Goal: Information Seeking & Learning: Learn about a topic

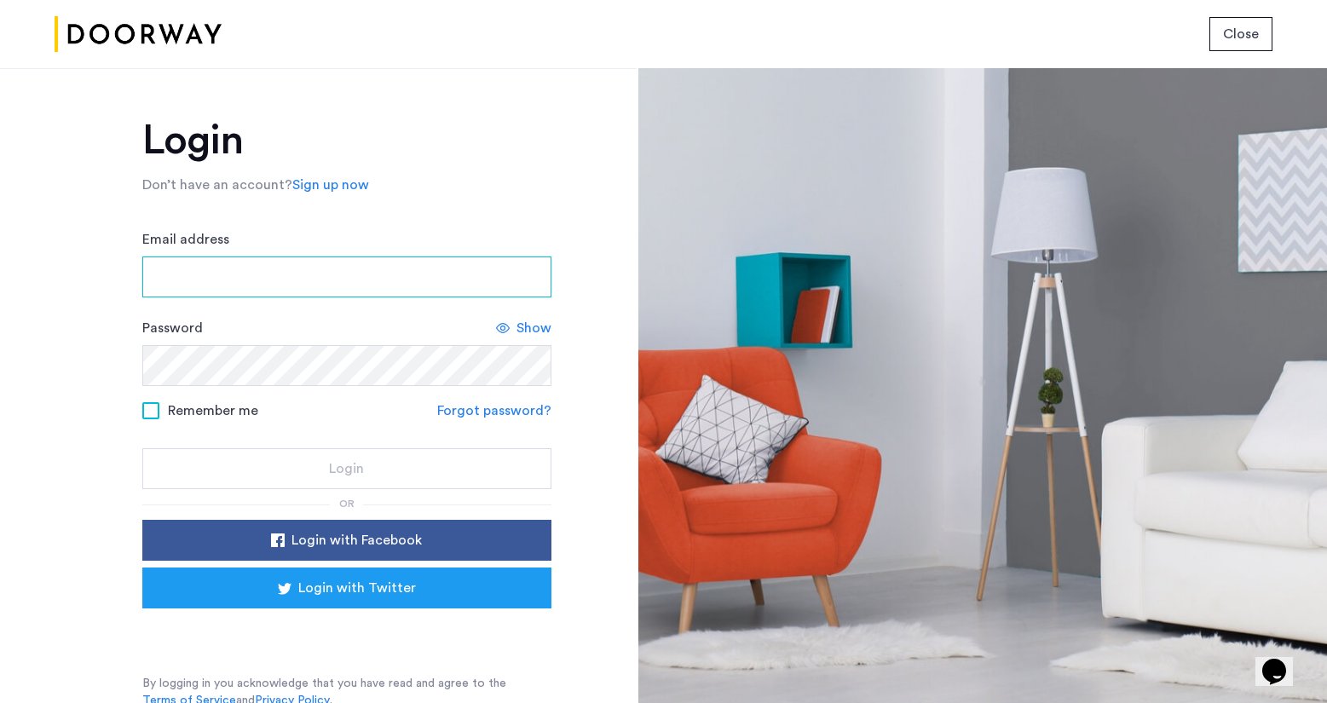
click at [349, 286] on input "Email address" at bounding box center [346, 277] width 409 height 41
type input "**********"
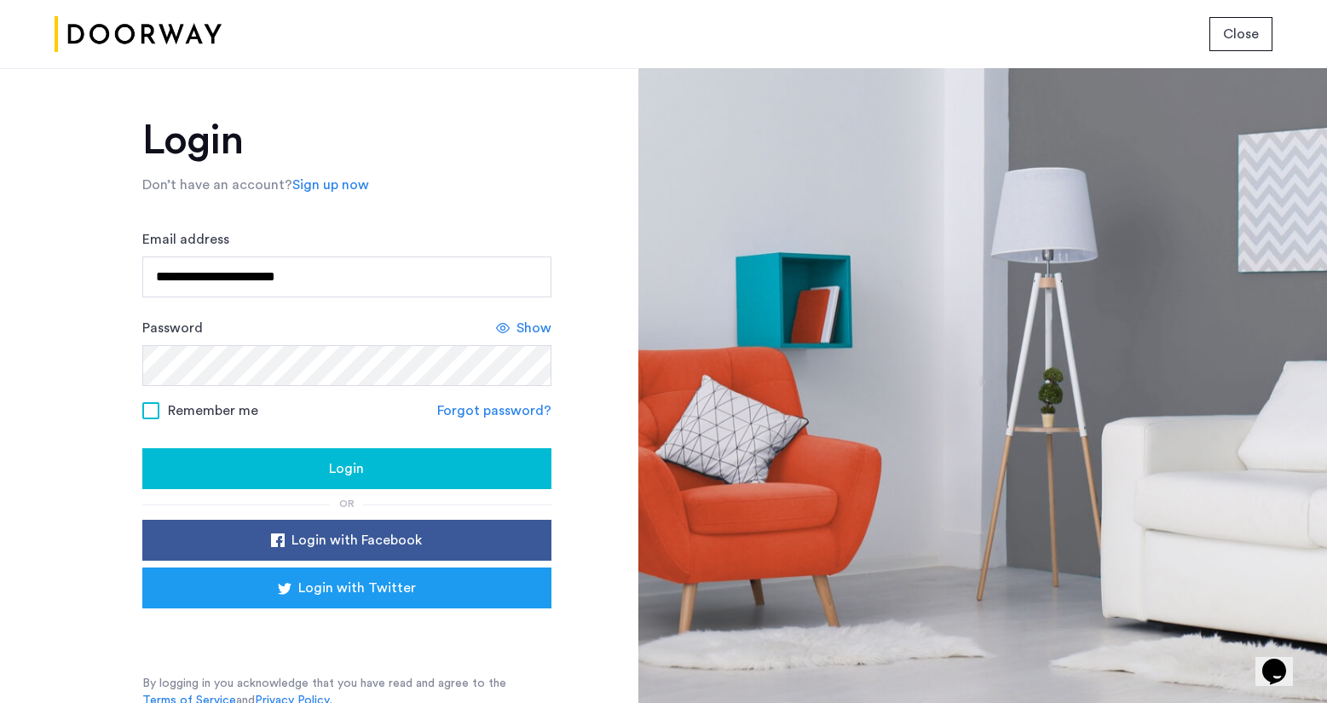
click at [323, 458] on div "Login" at bounding box center [347, 468] width 382 height 20
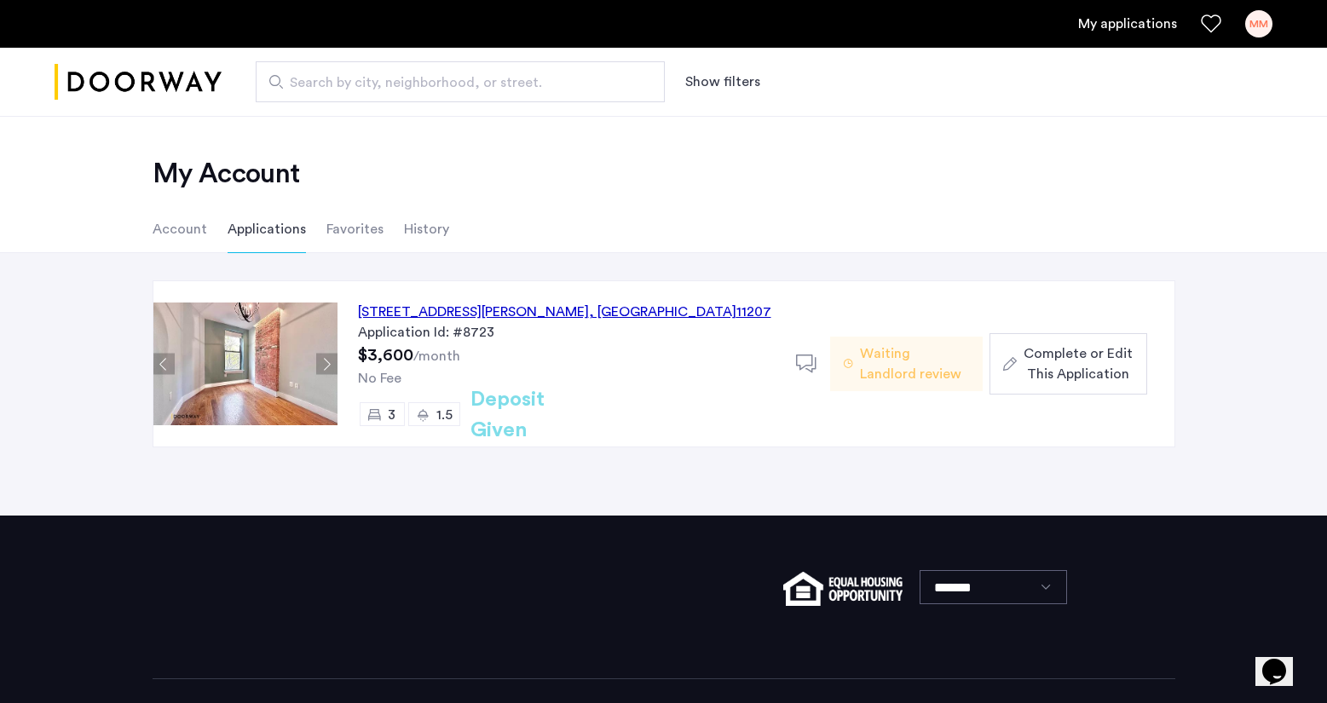
click at [586, 311] on div "620 Wilson Avenue, Unit 3L, Brooklyn , NY 11207" at bounding box center [564, 312] width 413 height 20
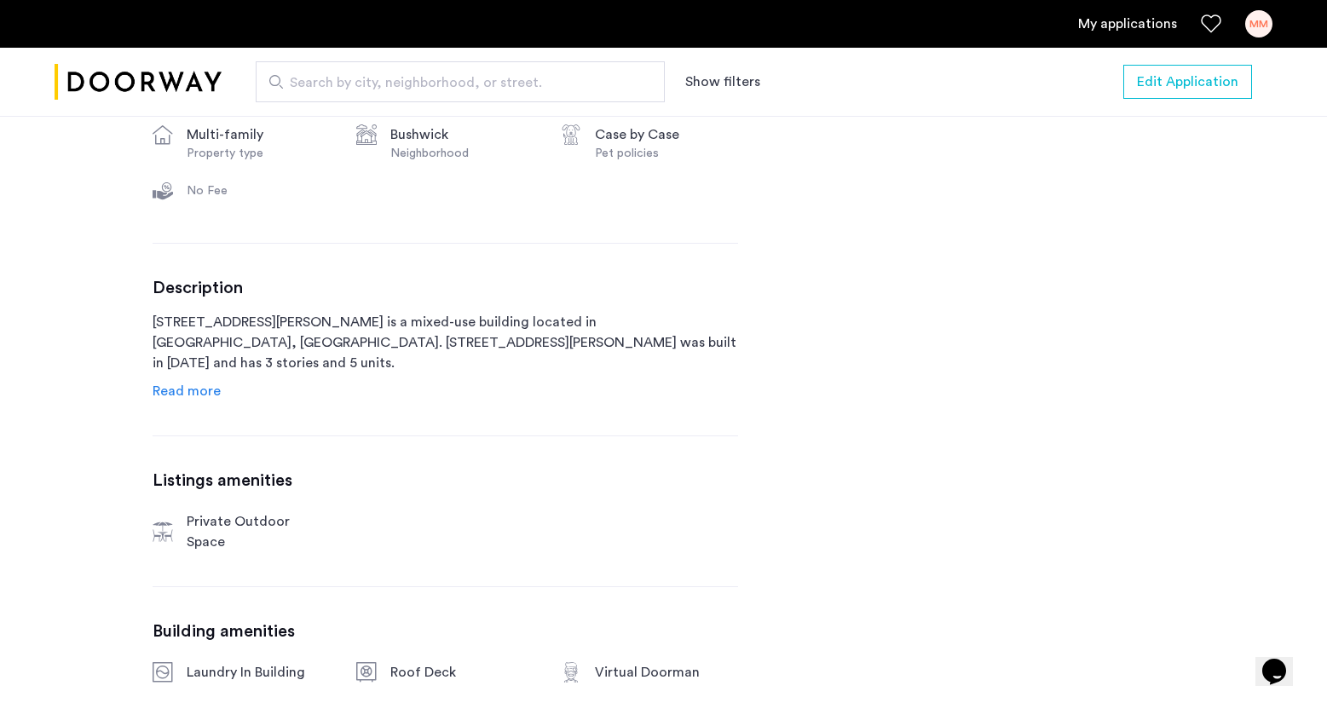
scroll to position [708, 0]
click at [209, 389] on span "Read more" at bounding box center [187, 391] width 68 height 14
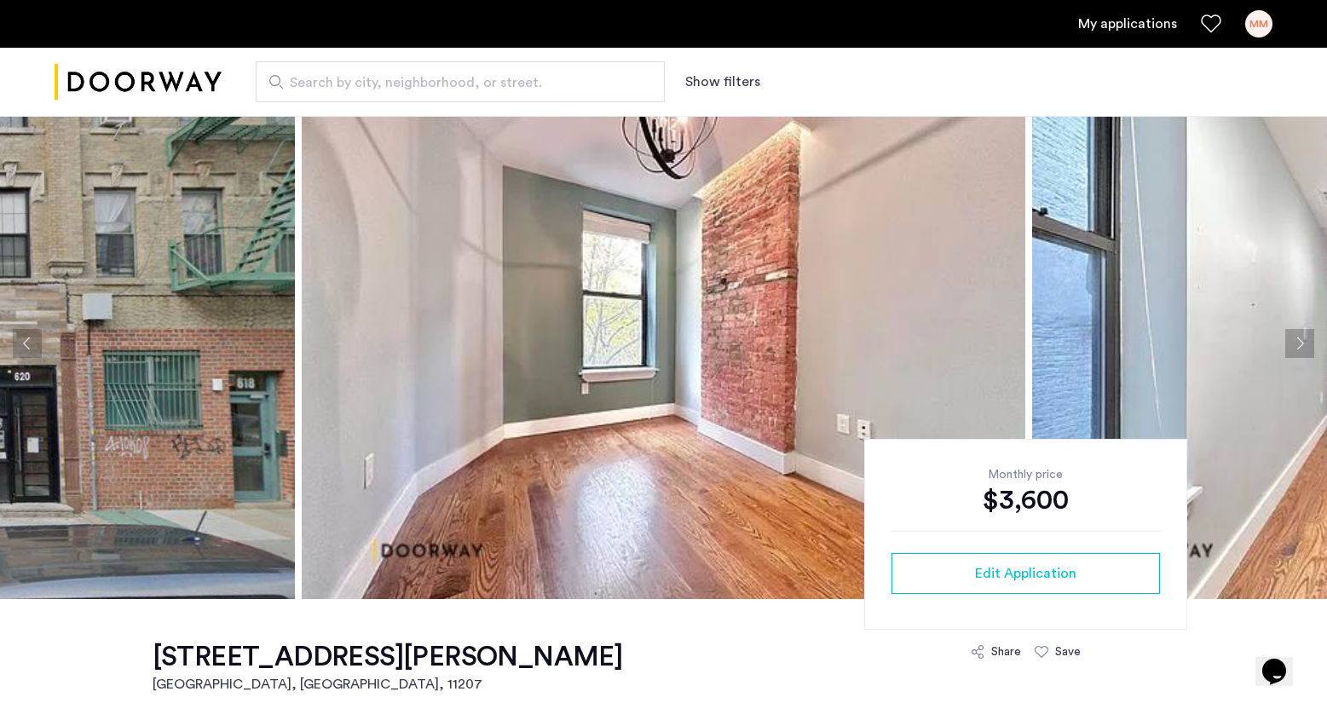
scroll to position [0, 0]
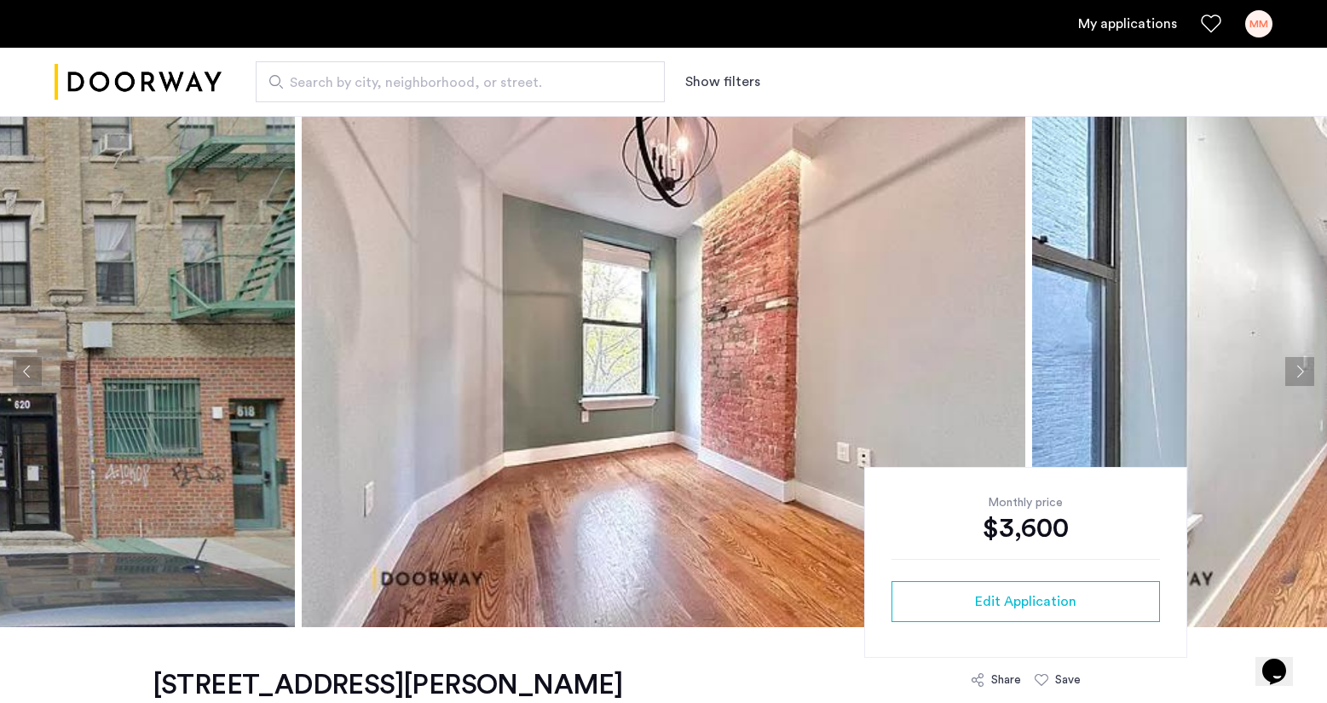
click at [823, 329] on img at bounding box center [664, 371] width 724 height 511
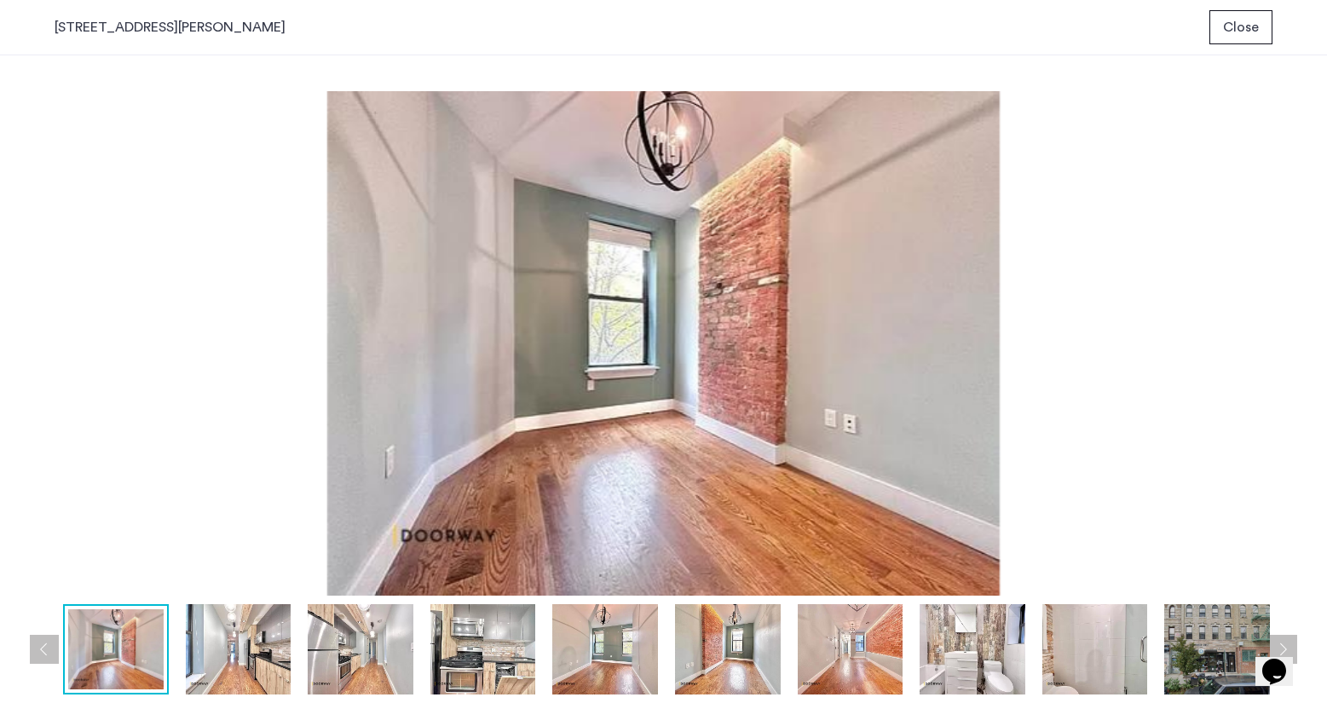
click at [823, 329] on img at bounding box center [664, 343] width 1218 height 505
click at [245, 644] on img at bounding box center [239, 649] width 106 height 90
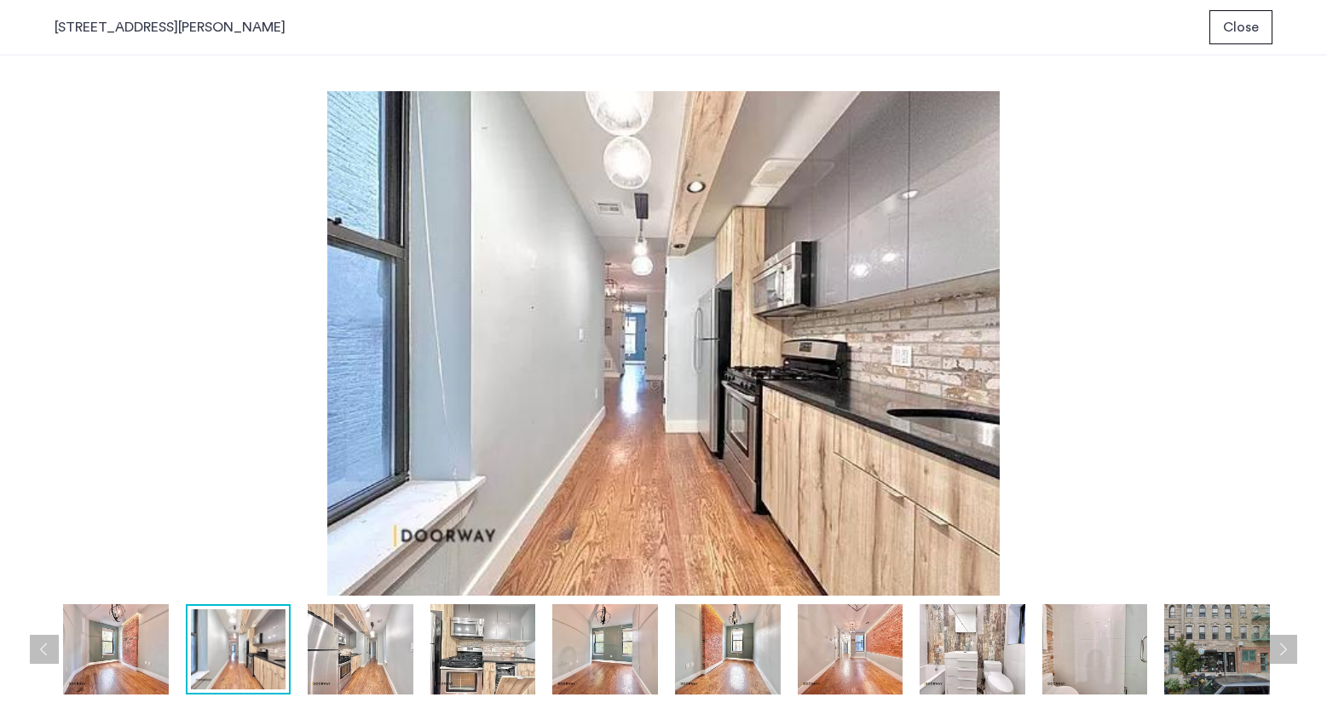
click at [342, 658] on img at bounding box center [361, 649] width 106 height 90
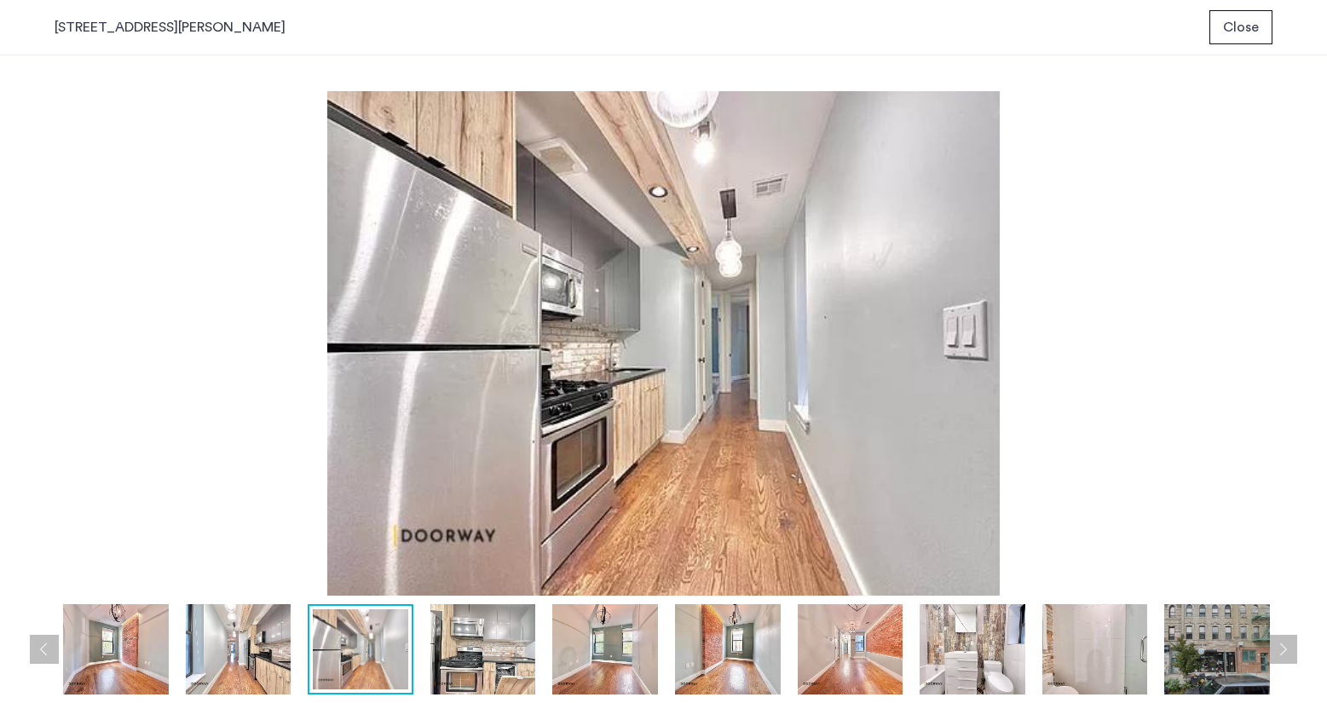
click at [448, 669] on img at bounding box center [483, 649] width 106 height 90
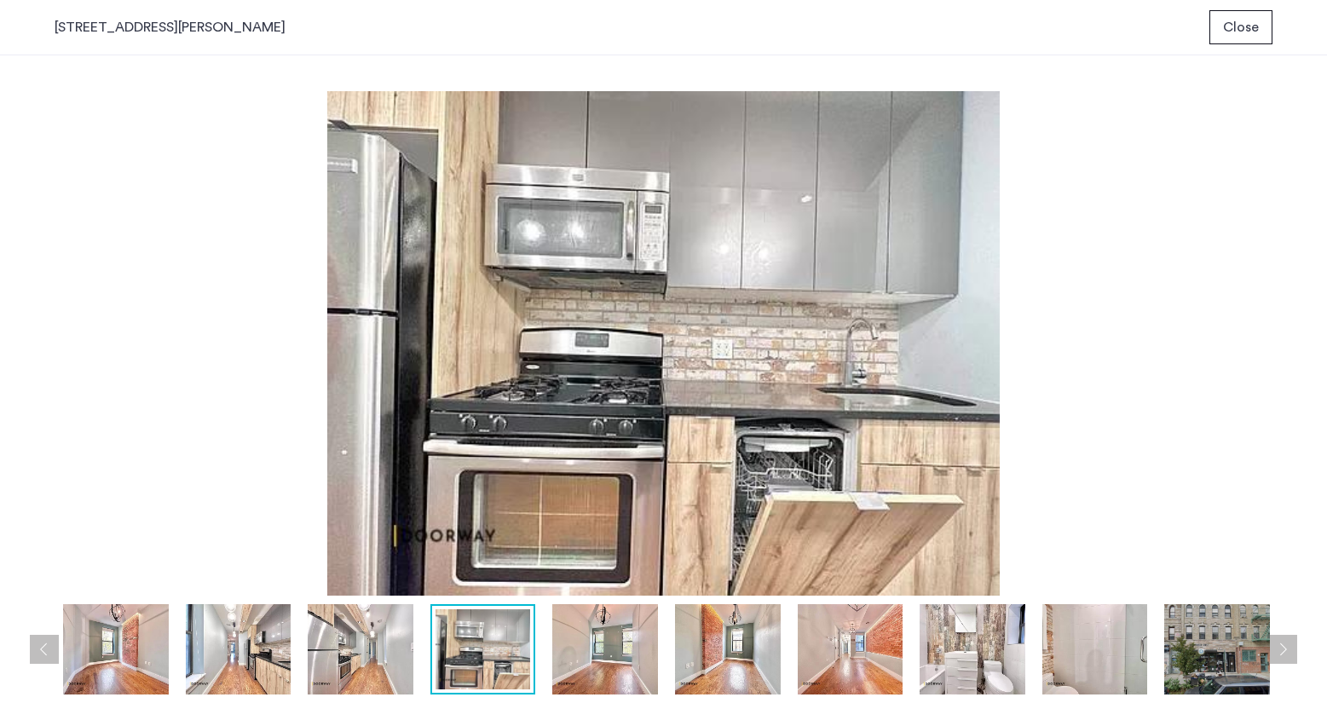
click at [591, 659] on img at bounding box center [605, 649] width 106 height 90
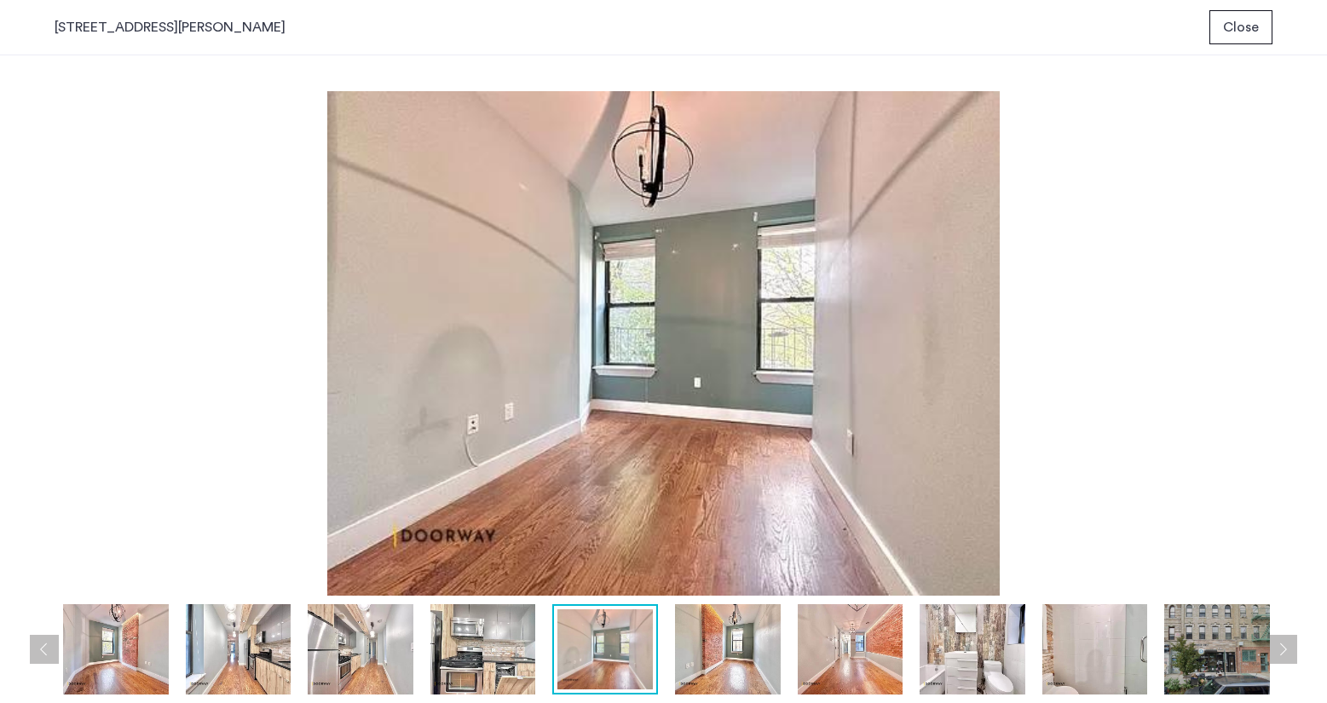
click at [722, 672] on img at bounding box center [728, 649] width 106 height 90
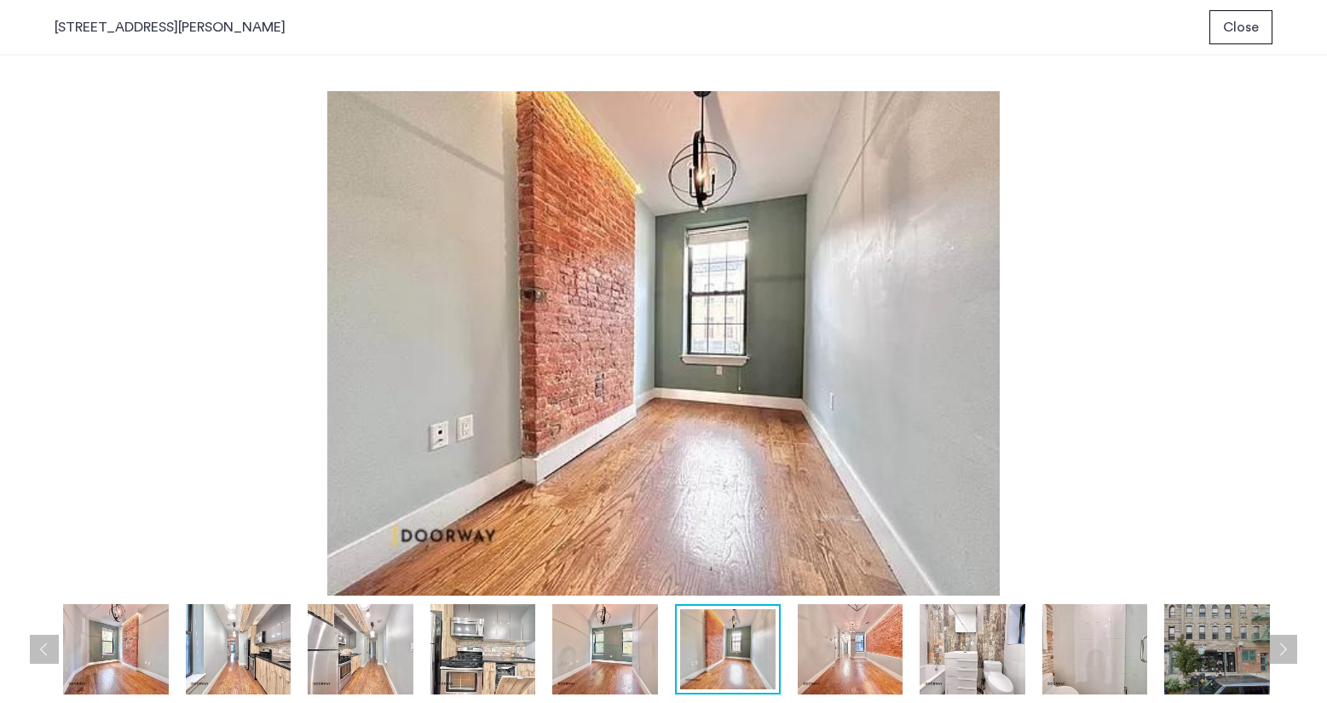
click at [844, 683] on img at bounding box center [851, 649] width 106 height 90
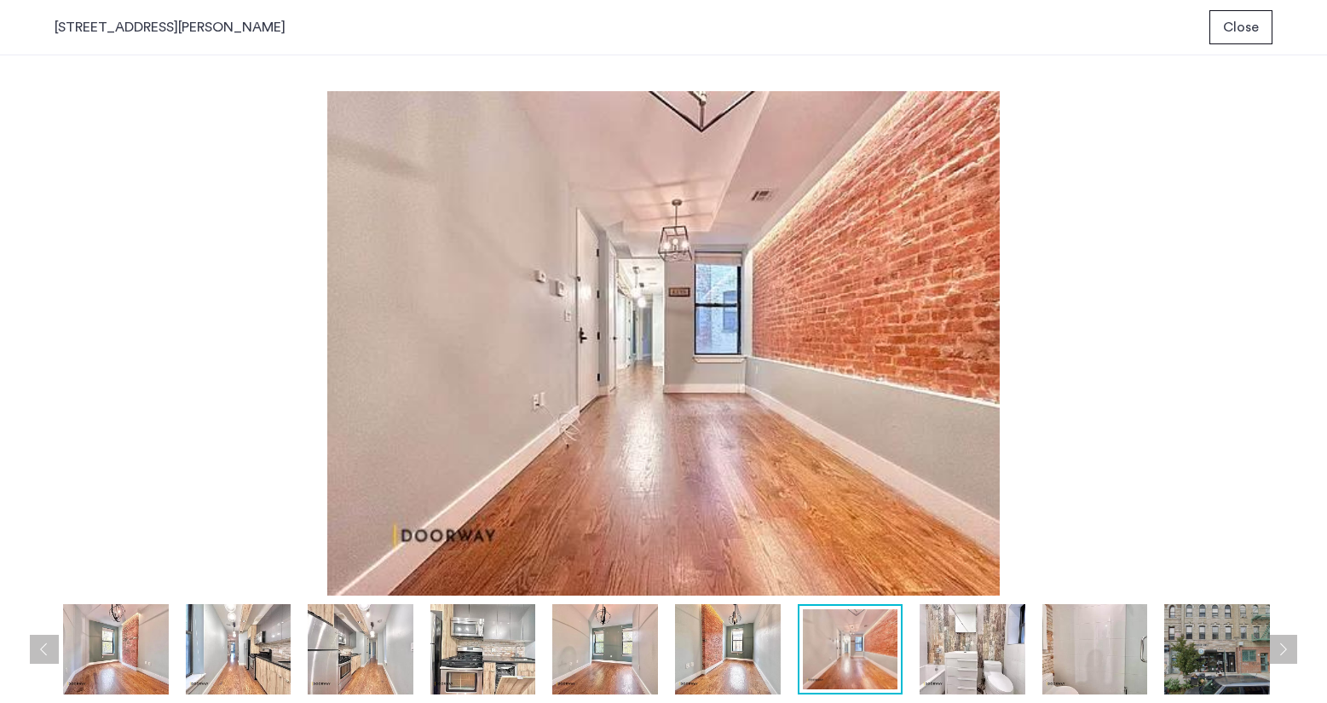
click at [951, 672] on img at bounding box center [973, 649] width 106 height 90
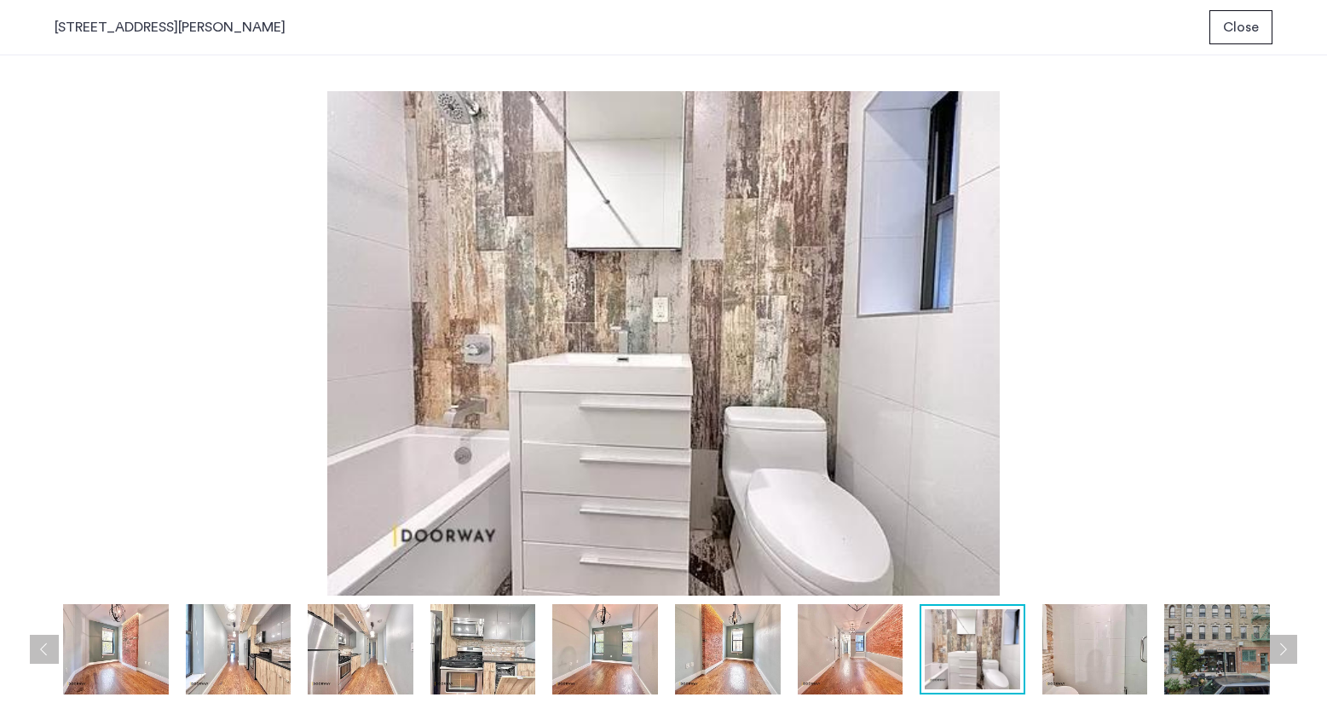
click at [1067, 665] on img at bounding box center [1095, 649] width 106 height 90
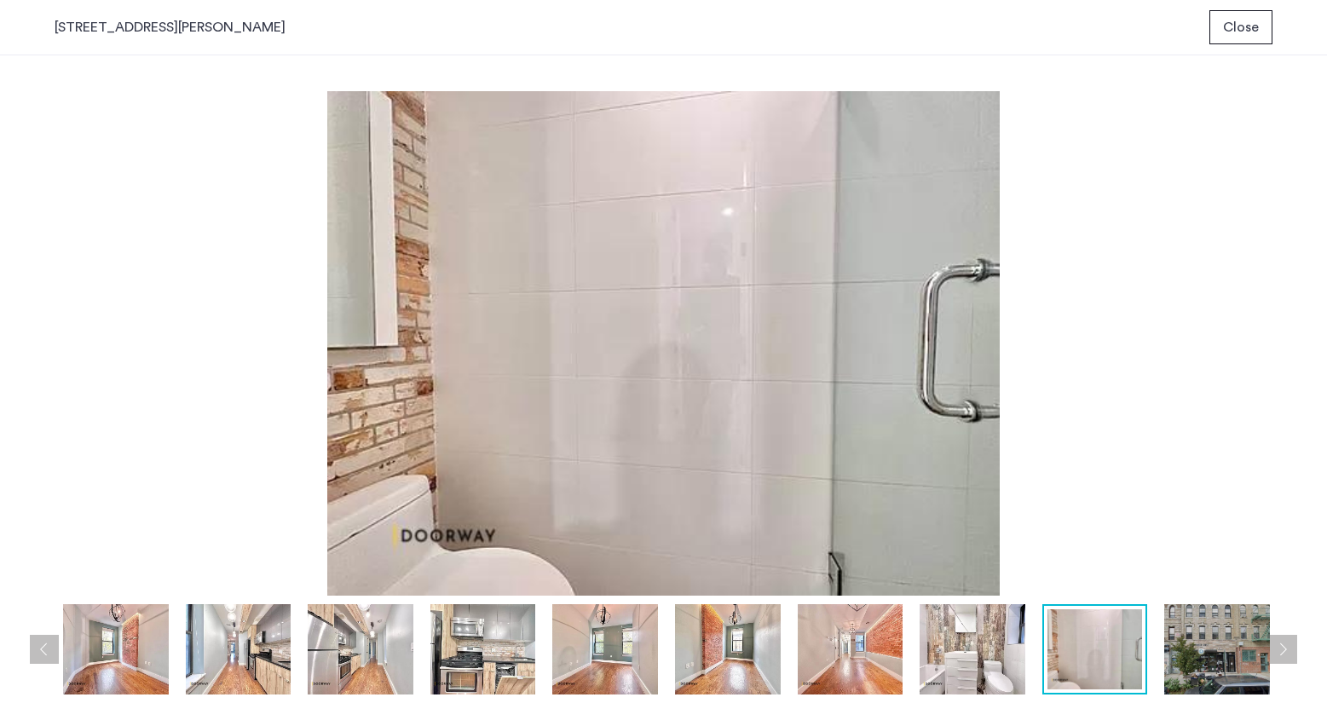
click at [1181, 659] on img at bounding box center [1217, 649] width 106 height 90
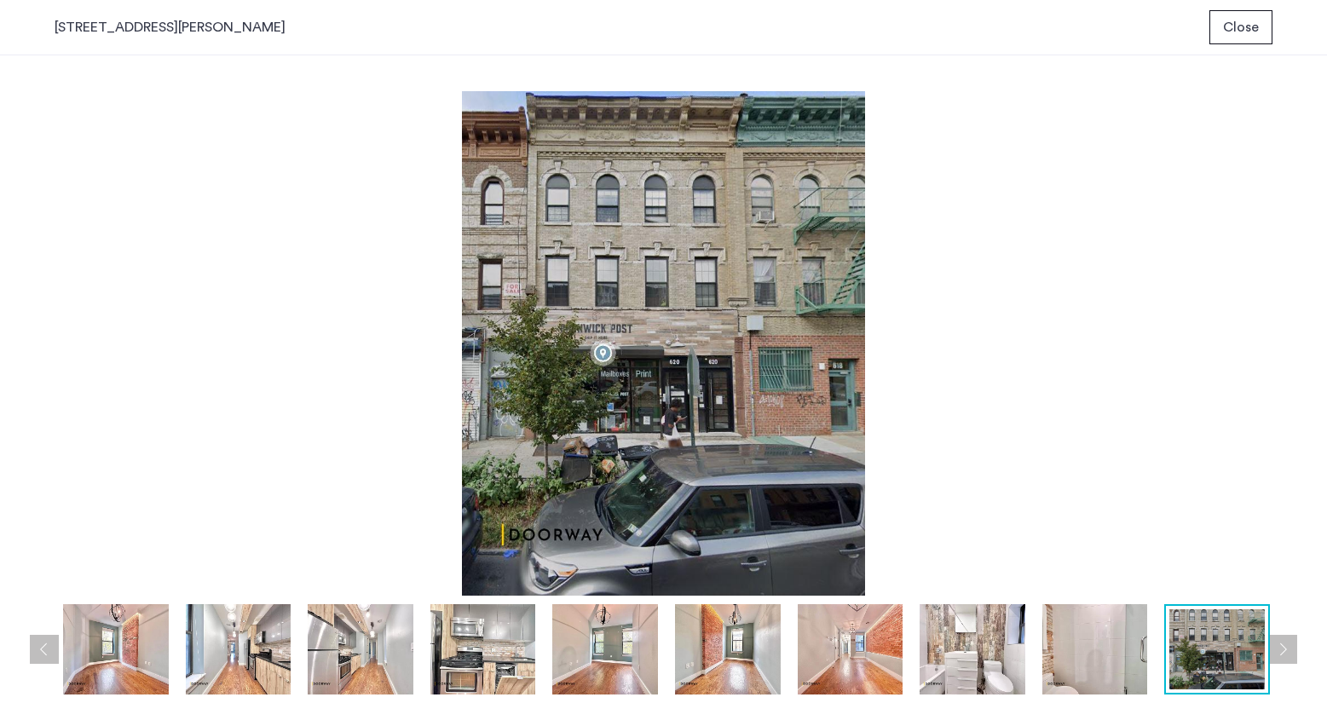
click at [1288, 654] on button "Next apartment" at bounding box center [1282, 649] width 29 height 29
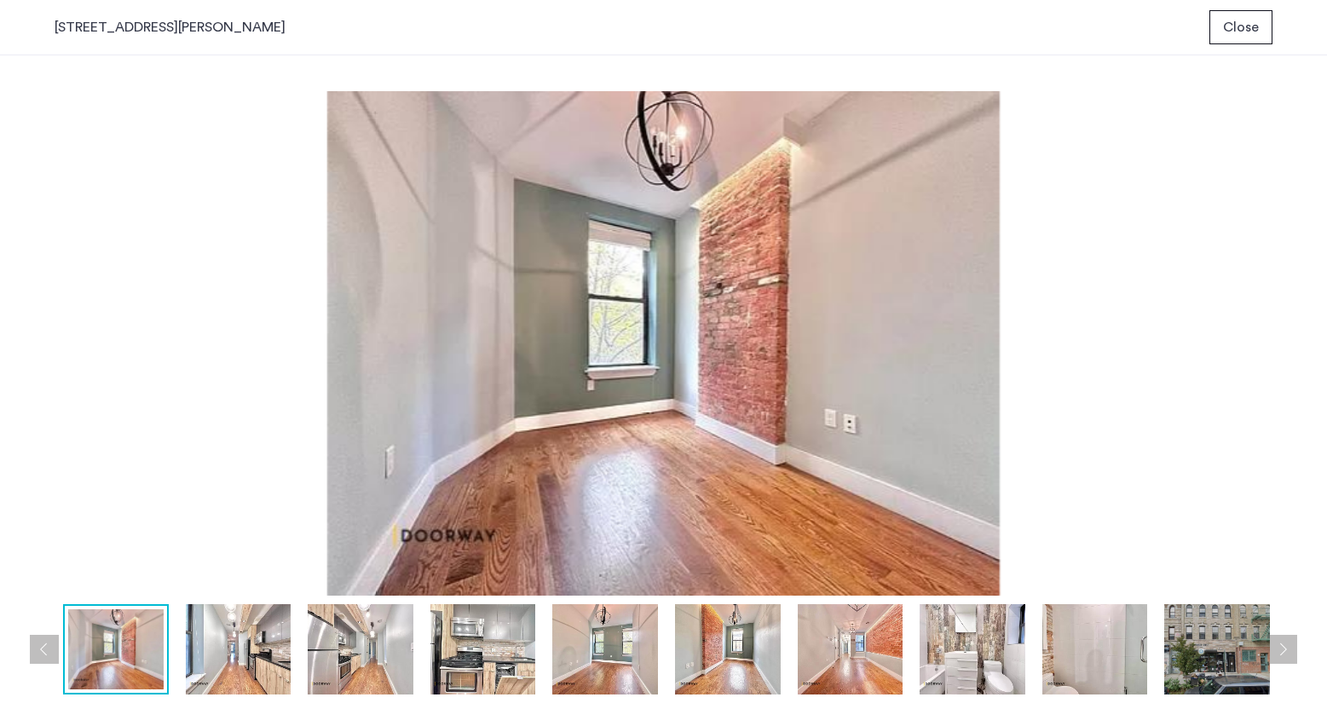
click at [1288, 654] on button "Next apartment" at bounding box center [1282, 649] width 29 height 29
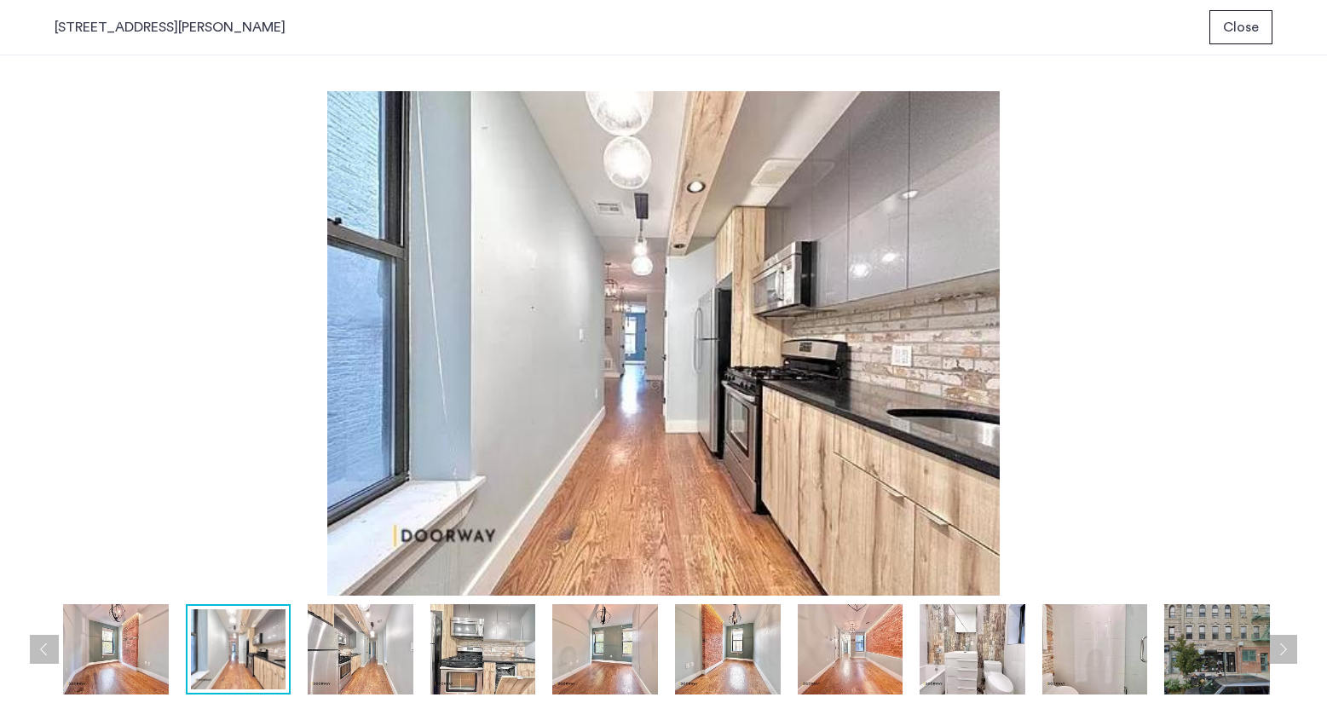
click at [1288, 654] on button "Next apartment" at bounding box center [1282, 649] width 29 height 29
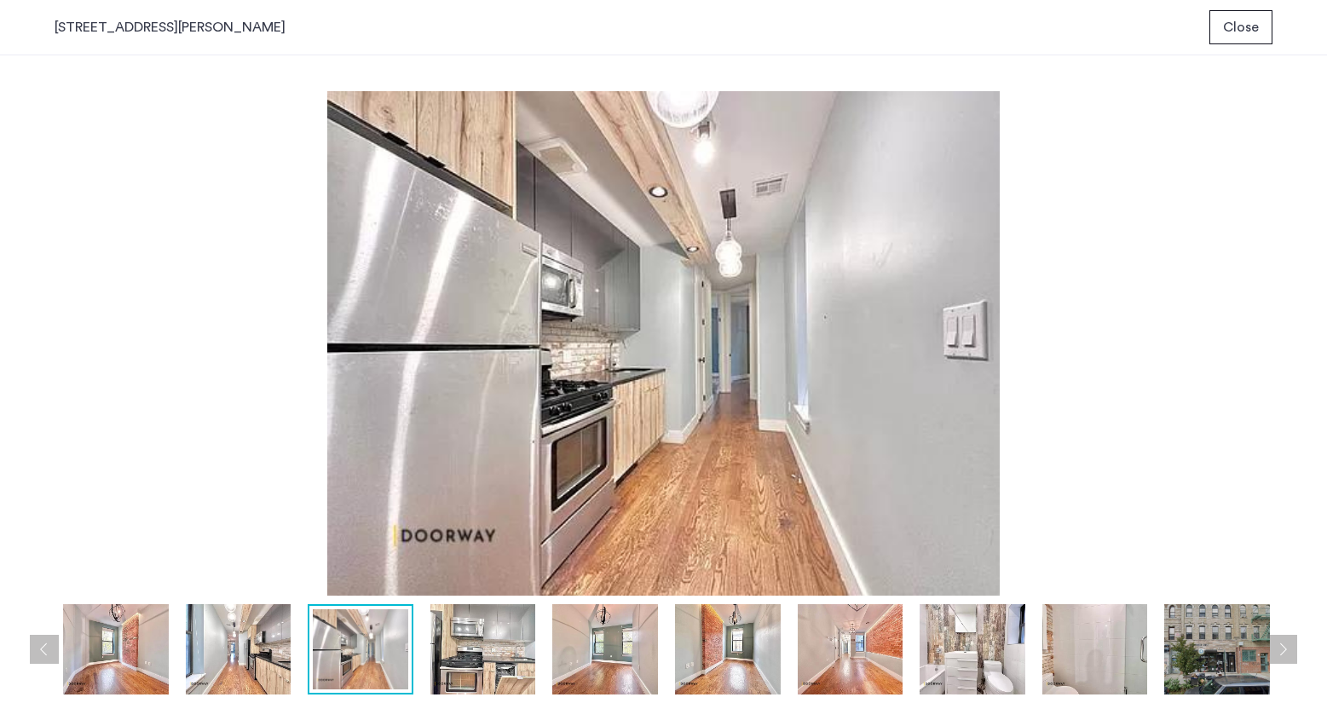
click at [1288, 654] on button "Next apartment" at bounding box center [1282, 649] width 29 height 29
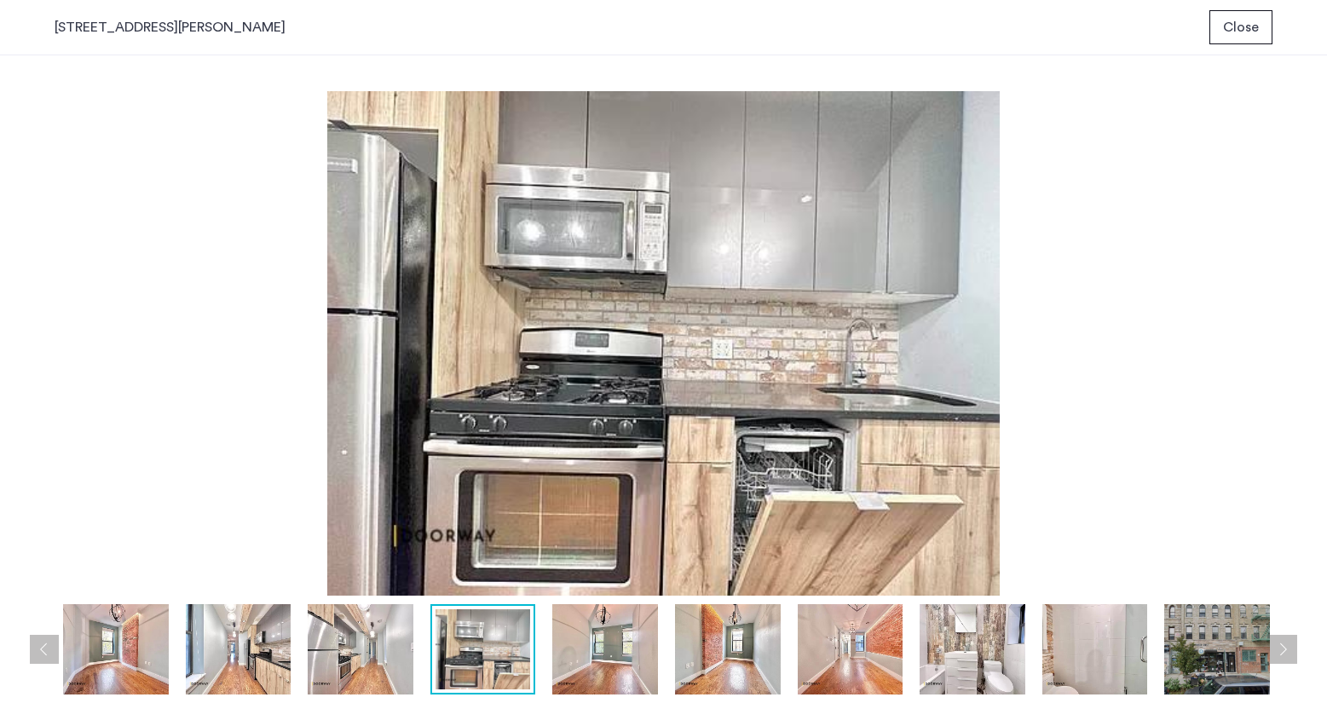
click at [1288, 654] on button "Next apartment" at bounding box center [1282, 649] width 29 height 29
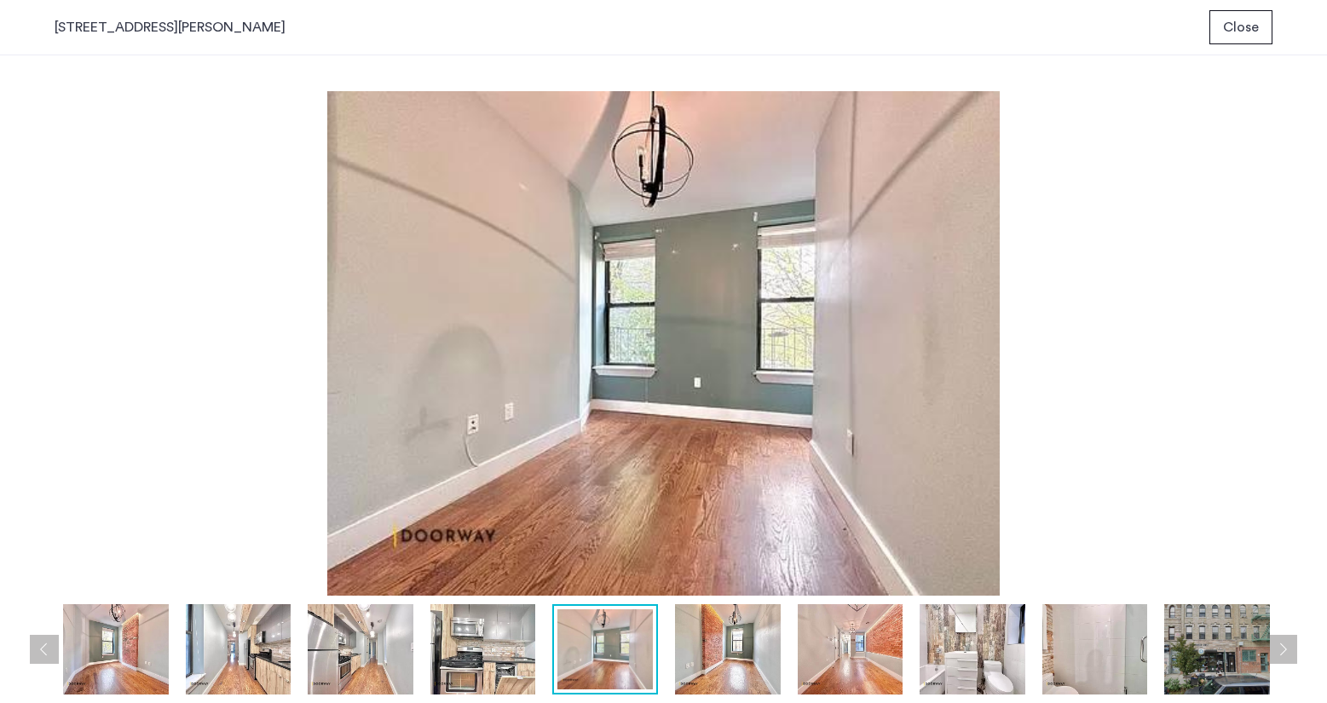
click at [1288, 654] on button "Next apartment" at bounding box center [1282, 649] width 29 height 29
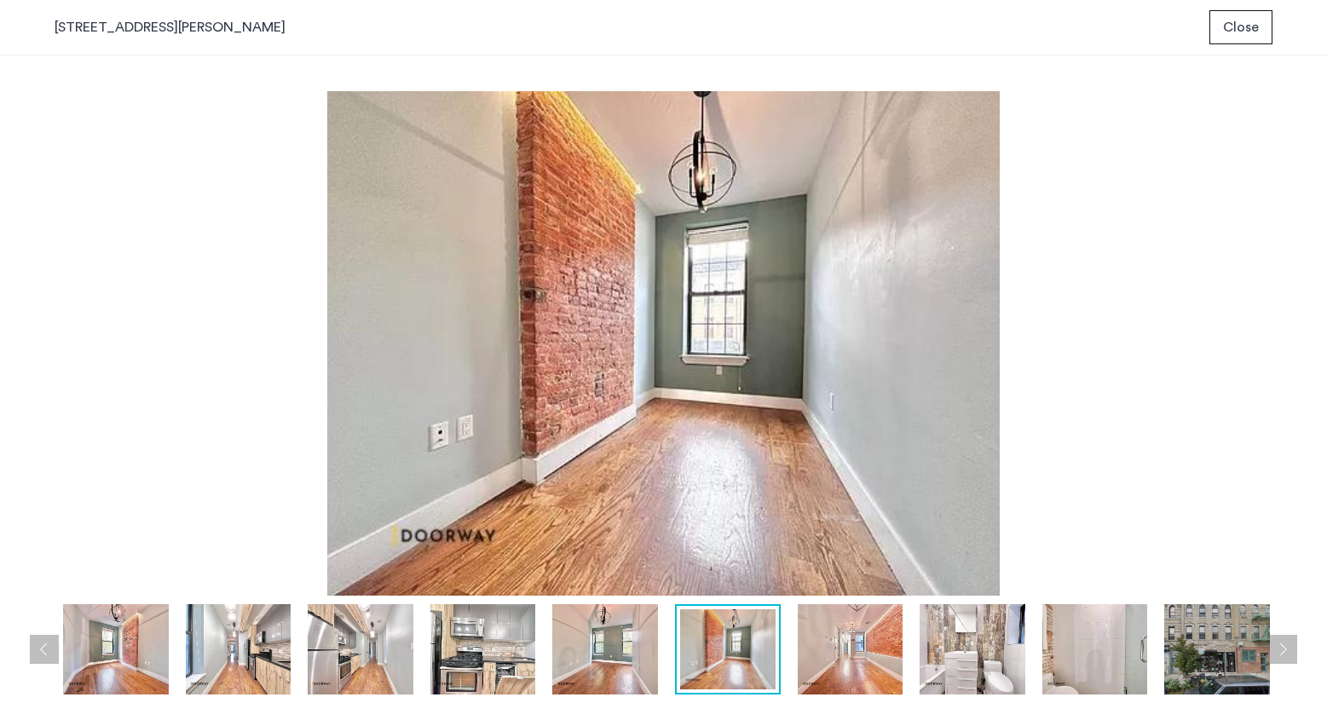
click at [1288, 654] on button "Next apartment" at bounding box center [1282, 649] width 29 height 29
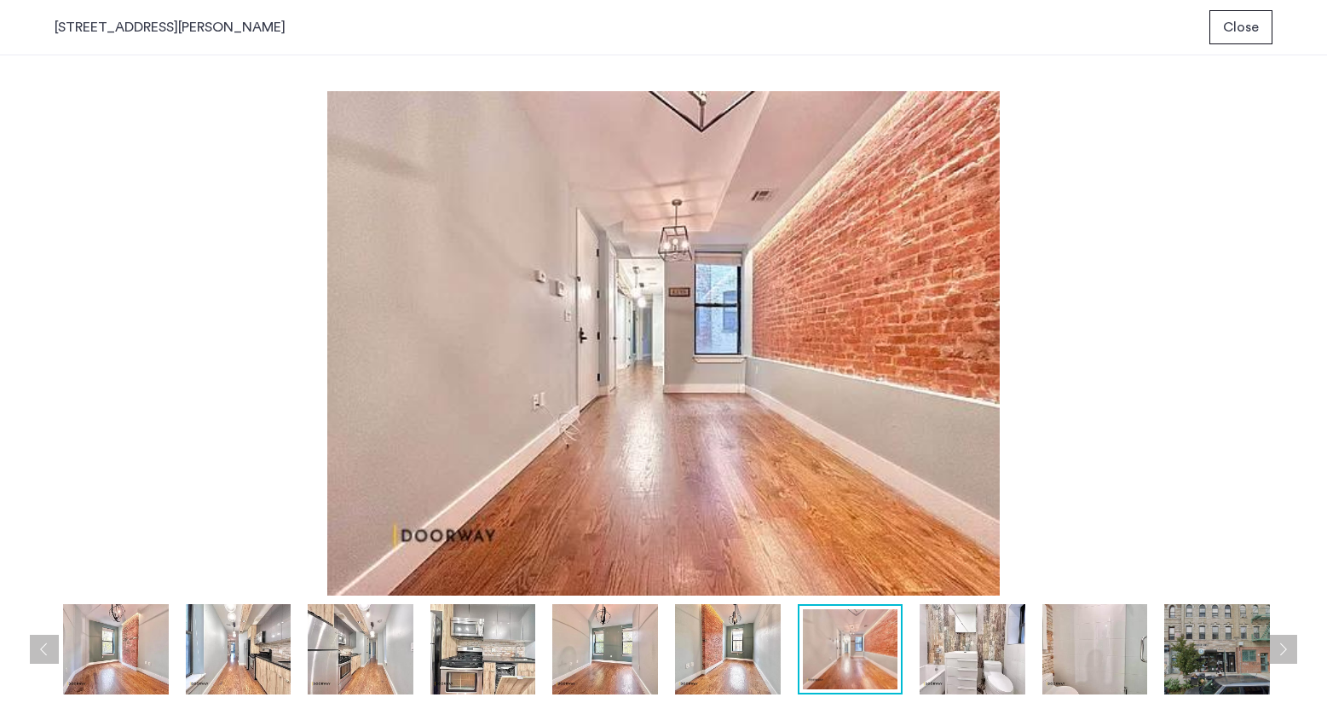
click at [1288, 654] on button "Next apartment" at bounding box center [1282, 649] width 29 height 29
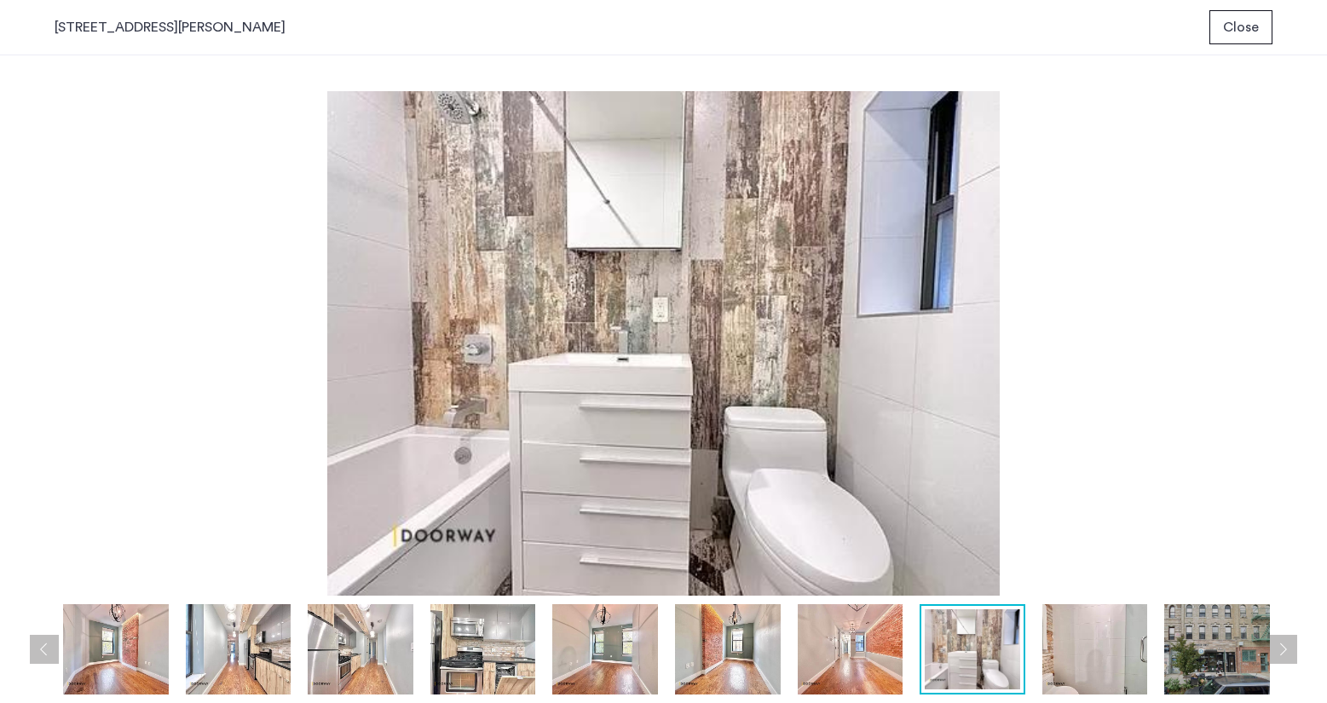
click at [1288, 654] on button "Next apartment" at bounding box center [1282, 649] width 29 height 29
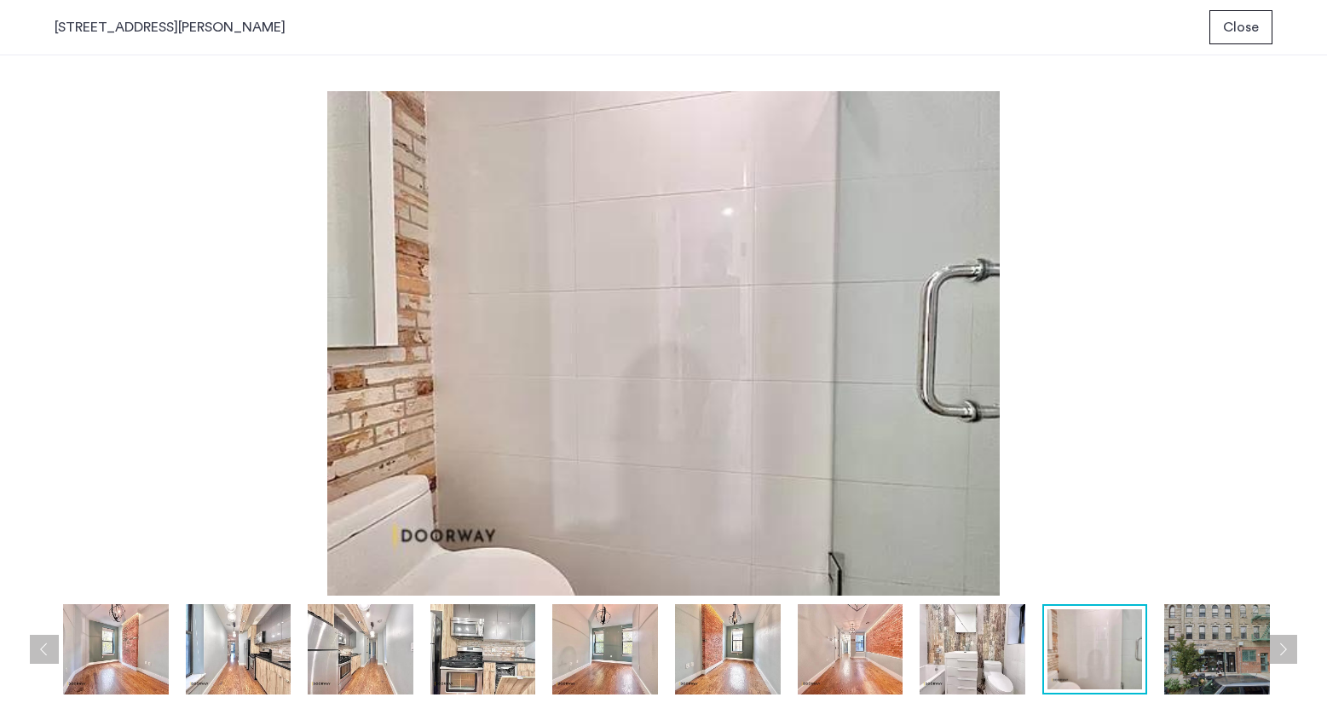
click at [1288, 654] on button "Next apartment" at bounding box center [1282, 649] width 29 height 29
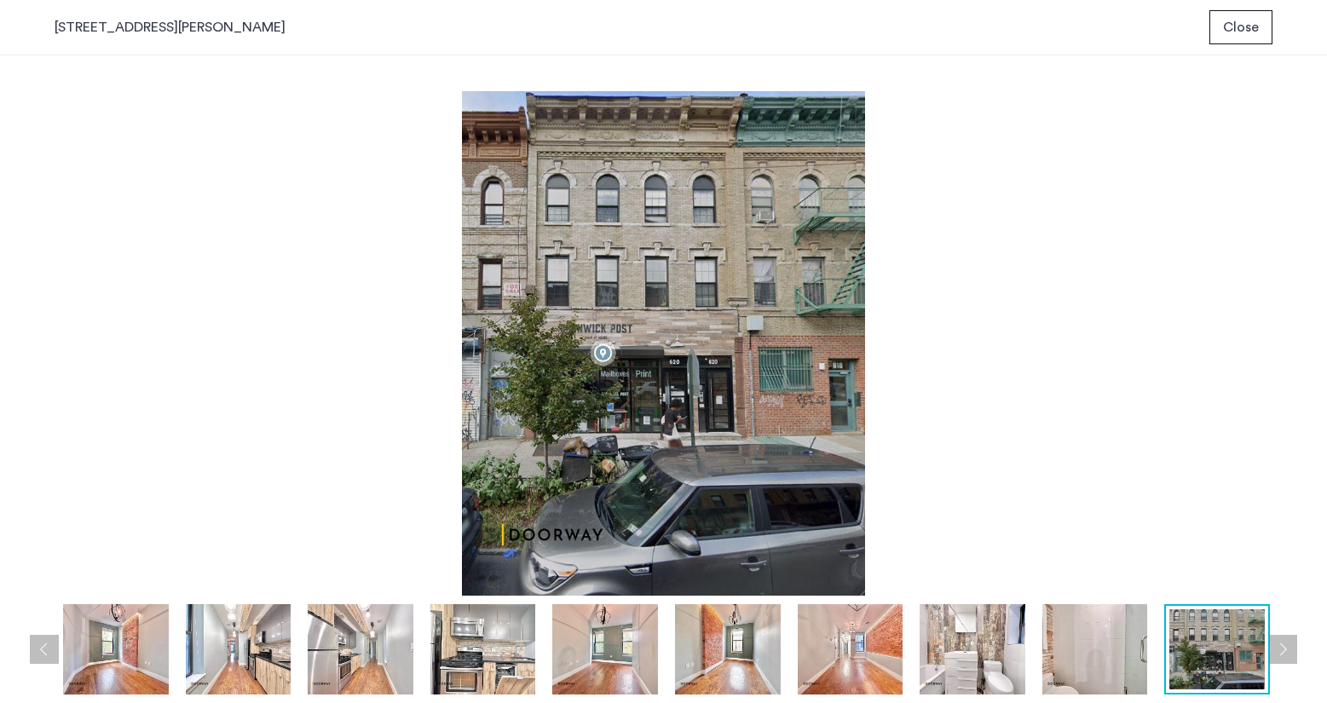
click at [43, 660] on button "Previous apartment" at bounding box center [44, 649] width 29 height 29
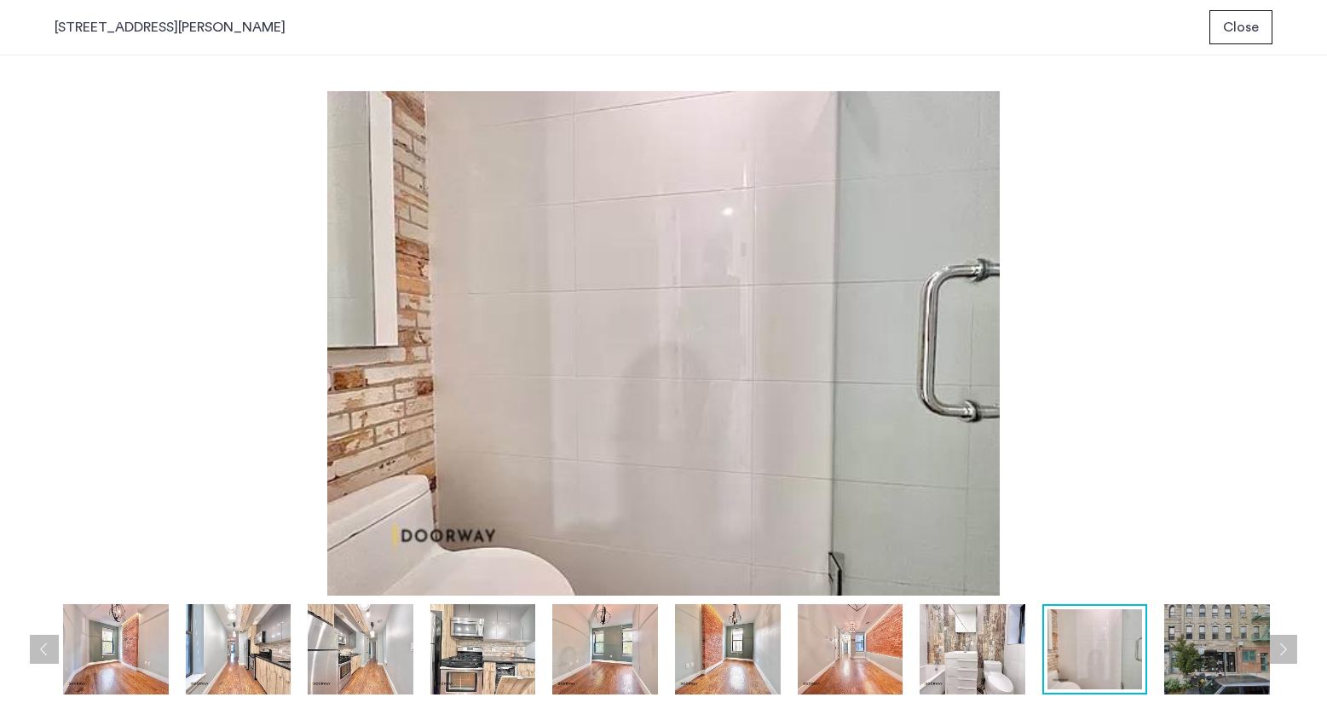
click at [43, 660] on button "Previous apartment" at bounding box center [44, 649] width 29 height 29
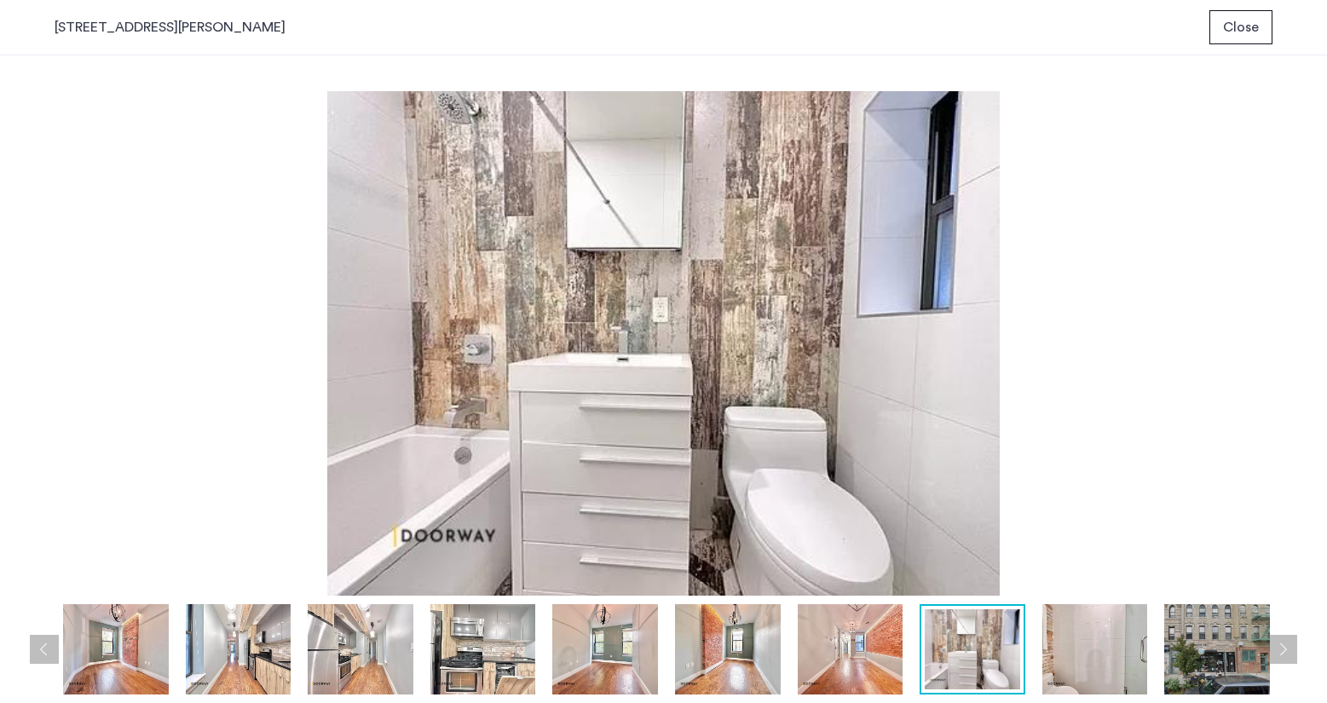
click at [43, 660] on button "Previous apartment" at bounding box center [44, 649] width 29 height 29
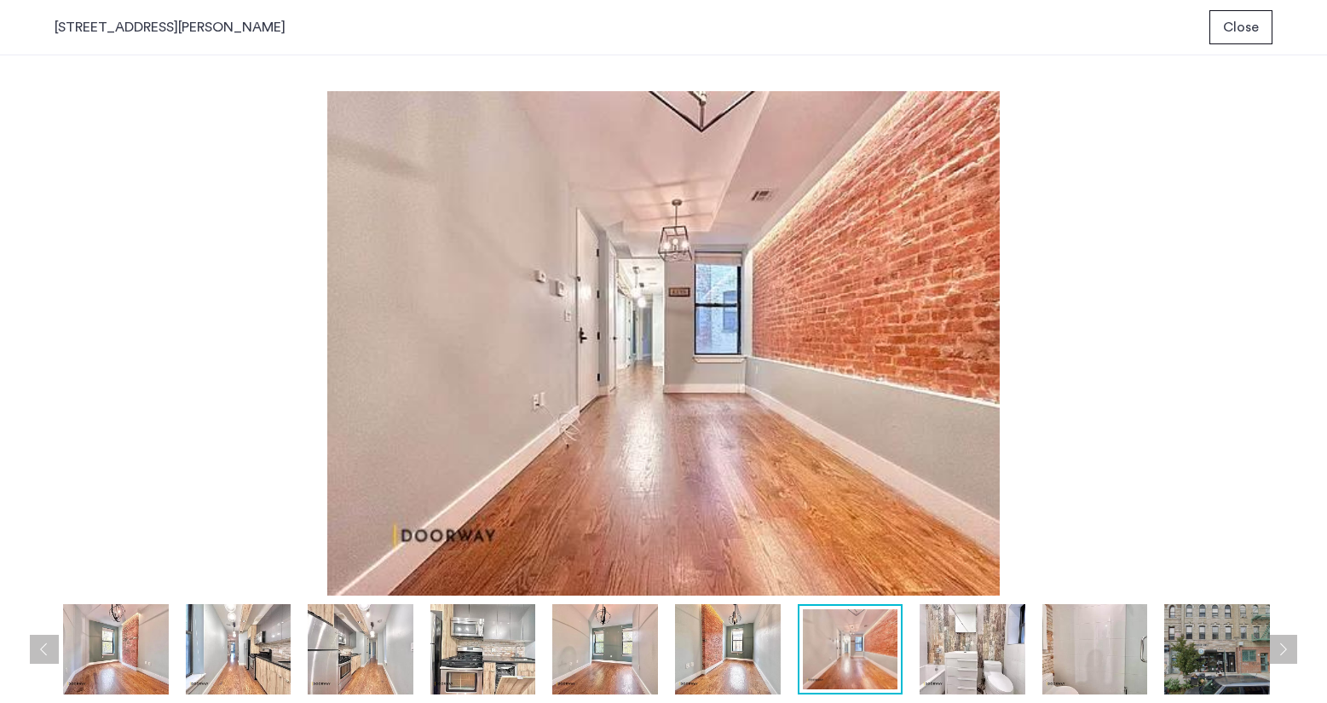
click at [43, 660] on button "Previous apartment" at bounding box center [44, 649] width 29 height 29
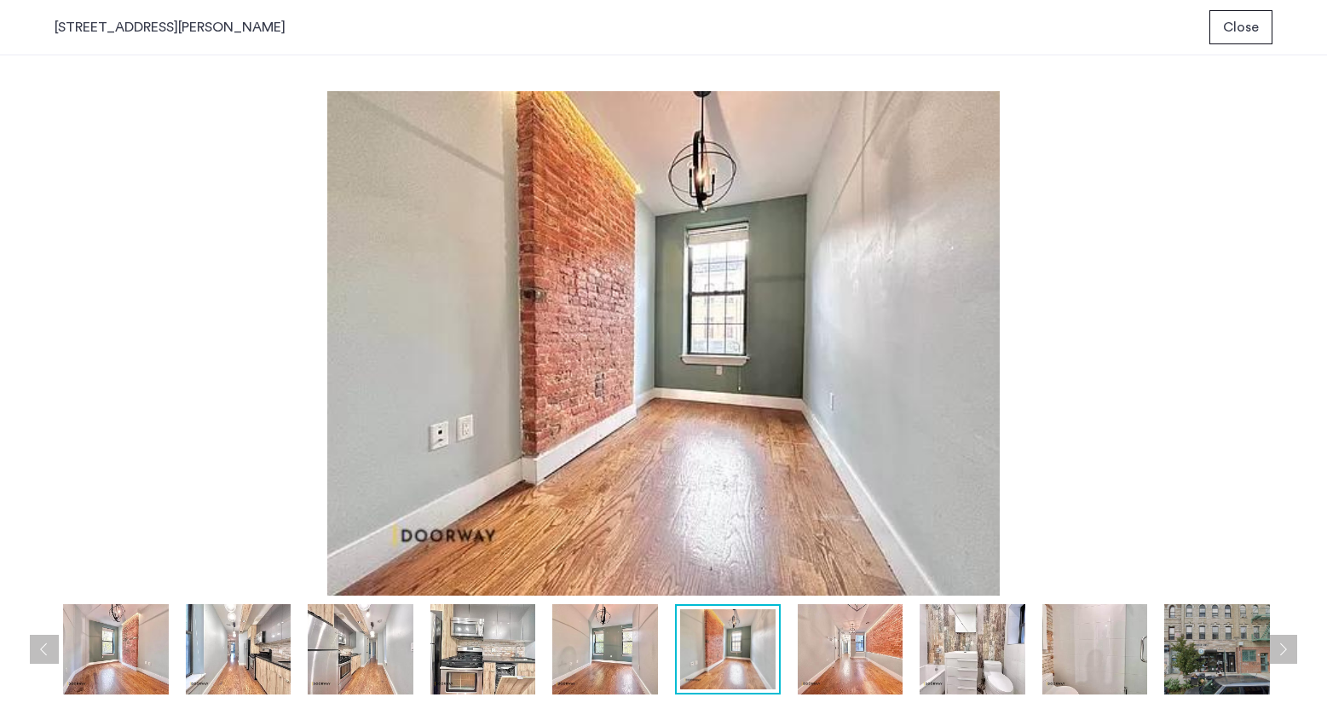
click at [43, 660] on button "Previous apartment" at bounding box center [44, 649] width 29 height 29
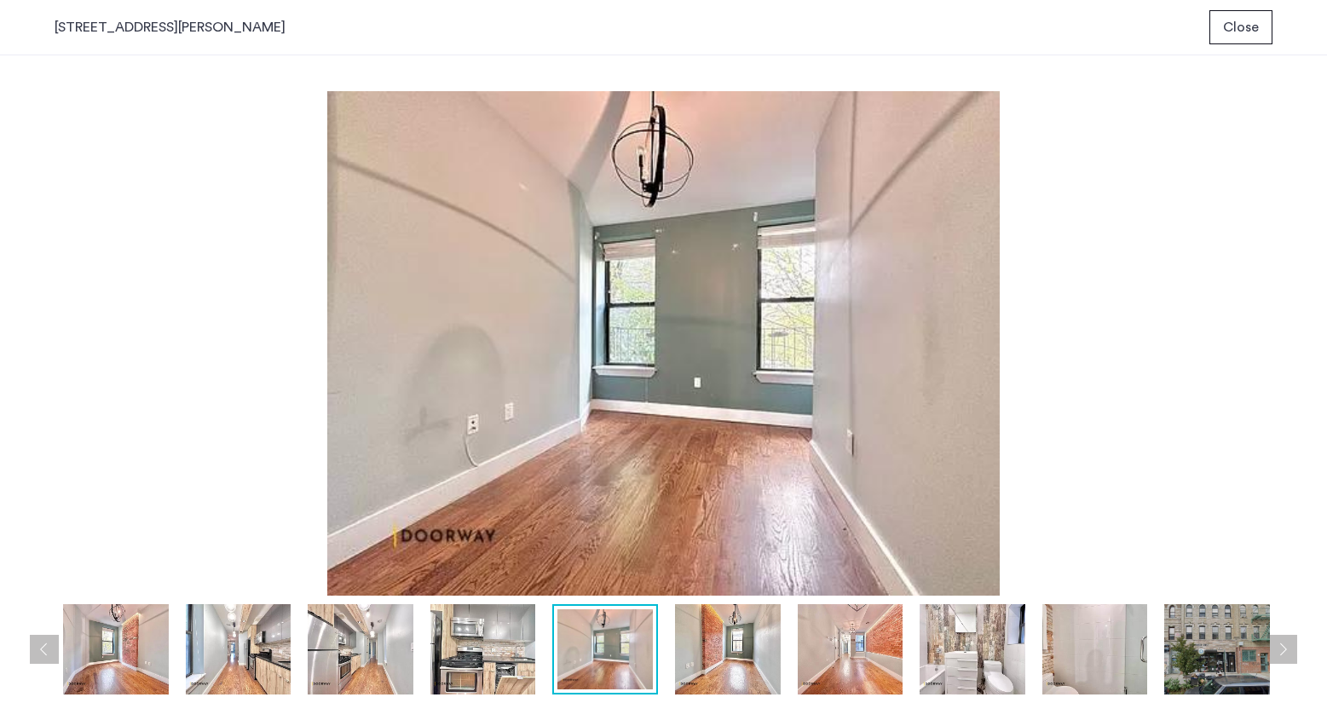
click at [43, 660] on button "Previous apartment" at bounding box center [44, 649] width 29 height 29
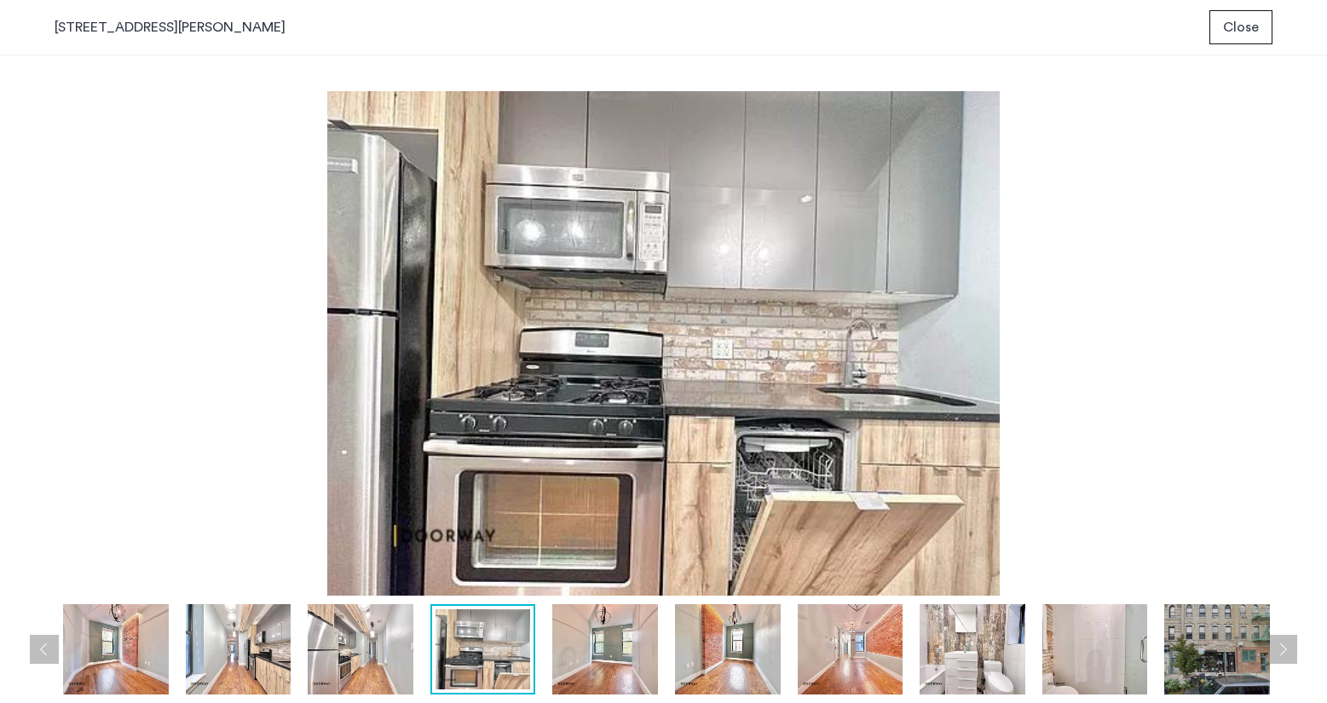
click at [43, 660] on button "Previous apartment" at bounding box center [44, 649] width 29 height 29
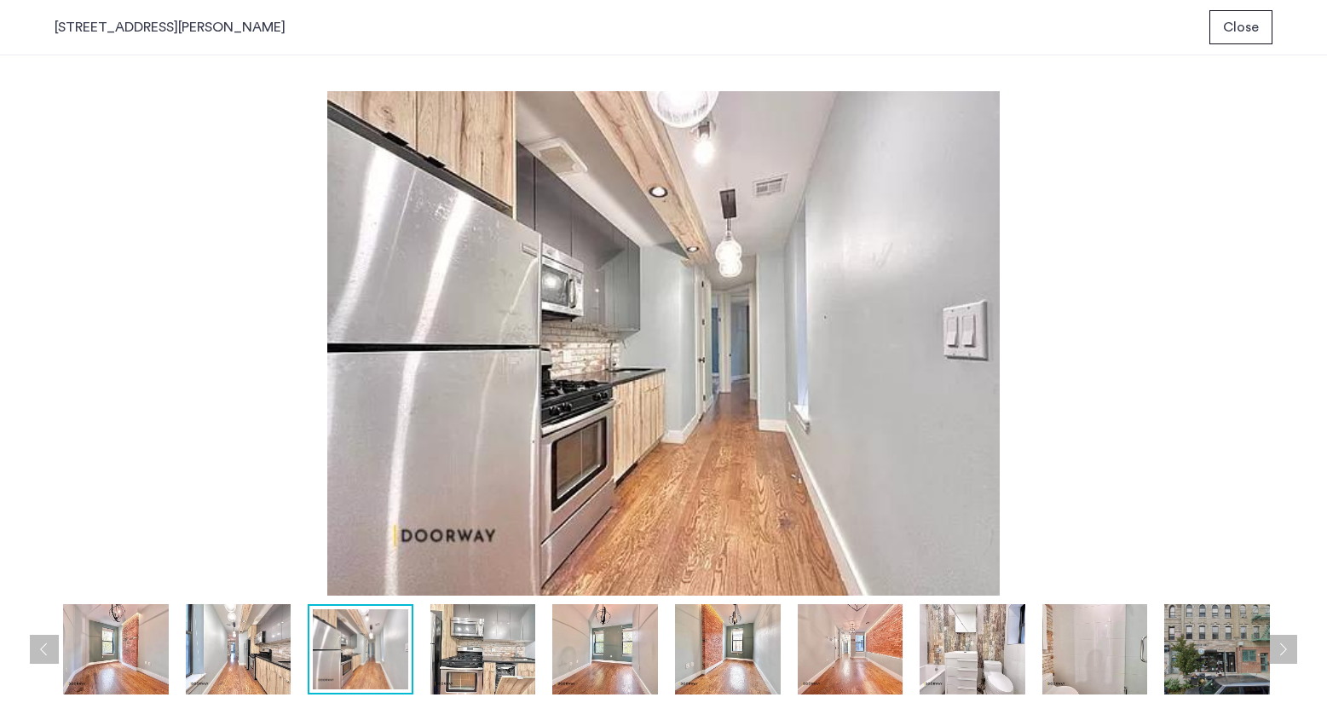
click at [43, 660] on button "Previous apartment" at bounding box center [44, 649] width 29 height 29
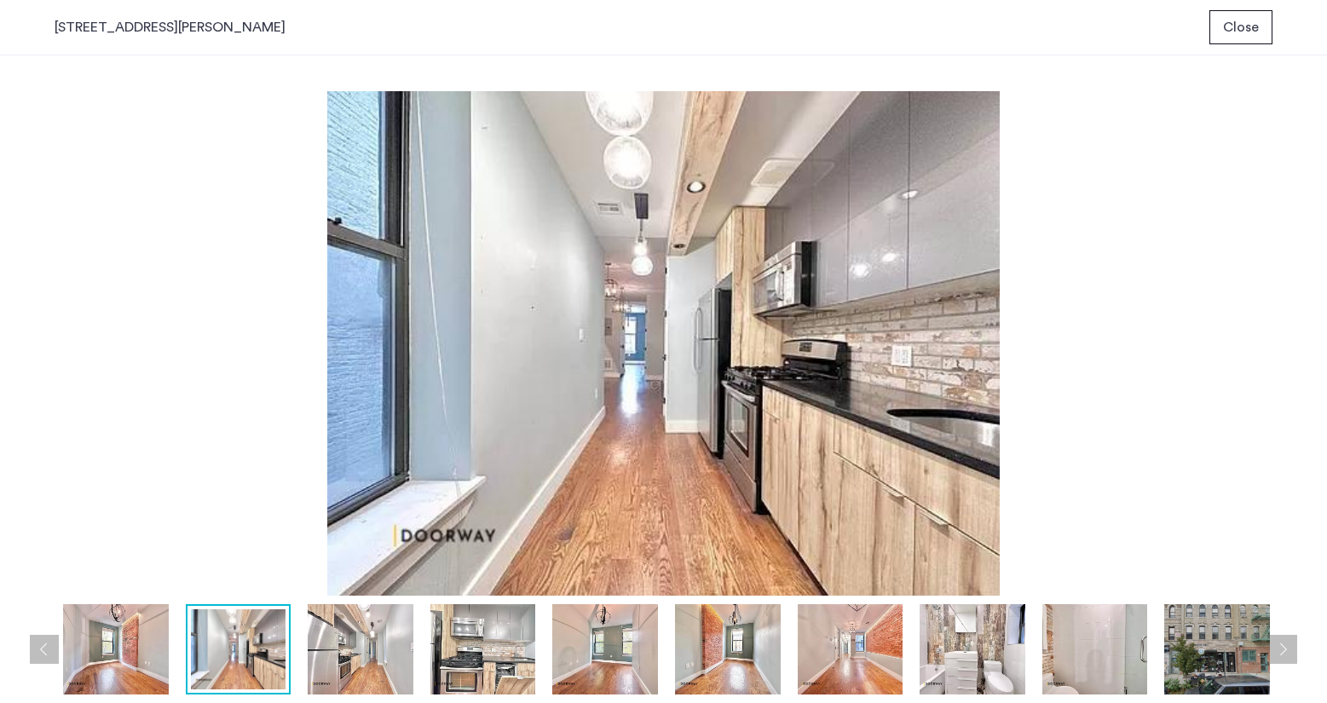
click at [43, 660] on button "Previous apartment" at bounding box center [44, 649] width 29 height 29
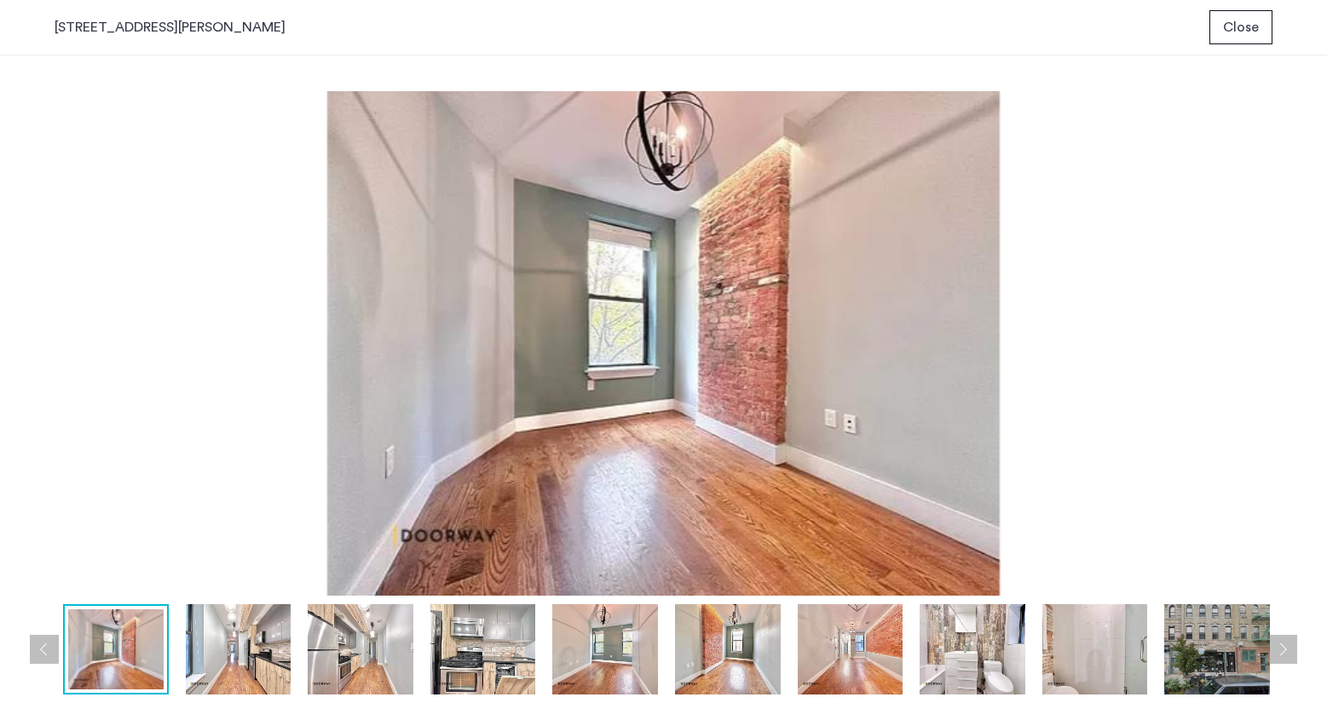
click at [43, 660] on button "Previous apartment" at bounding box center [44, 649] width 29 height 29
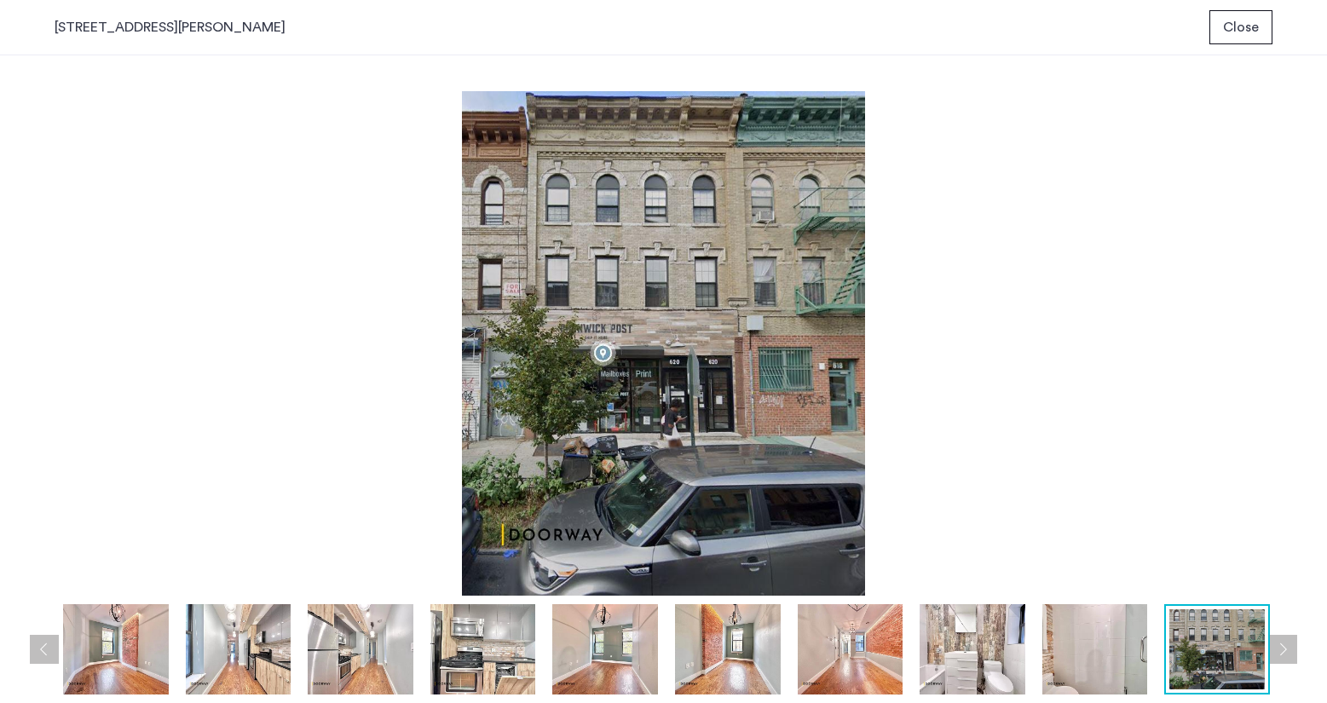
click at [1282, 649] on button "Next apartment" at bounding box center [1282, 649] width 29 height 29
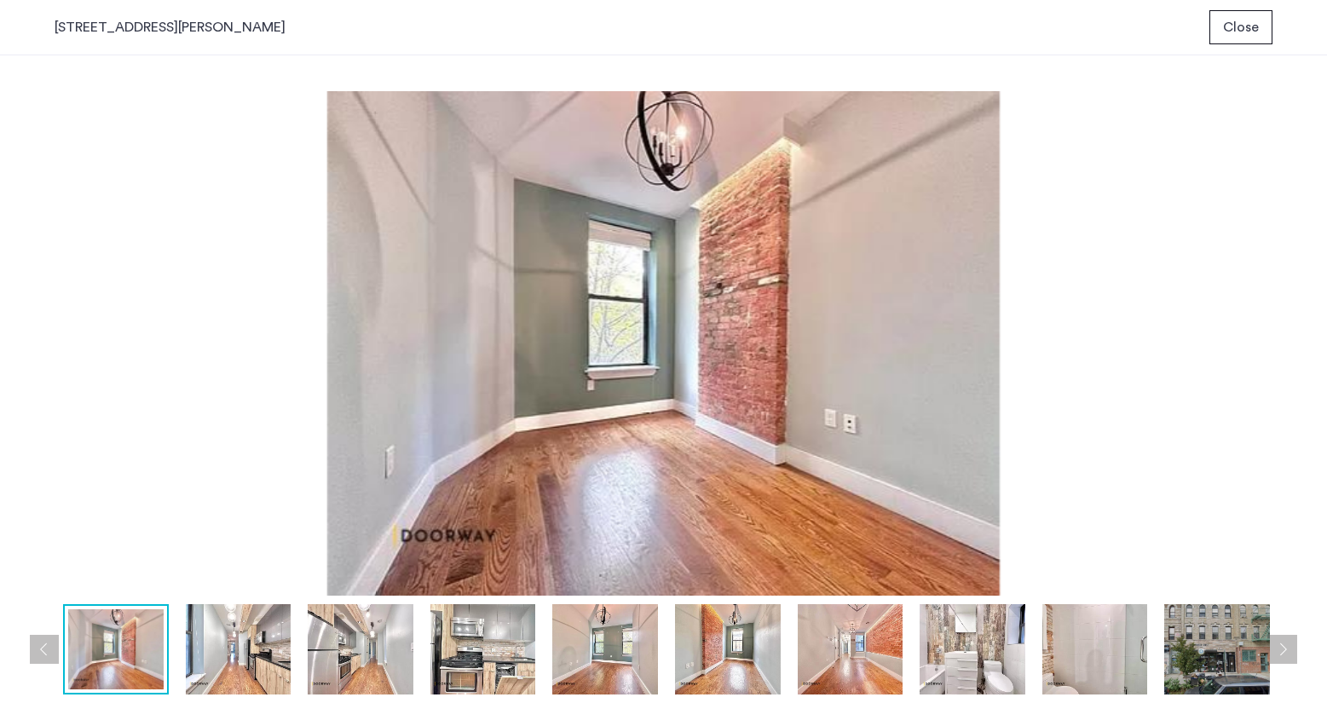
click at [1282, 649] on button "Next apartment" at bounding box center [1282, 649] width 29 height 29
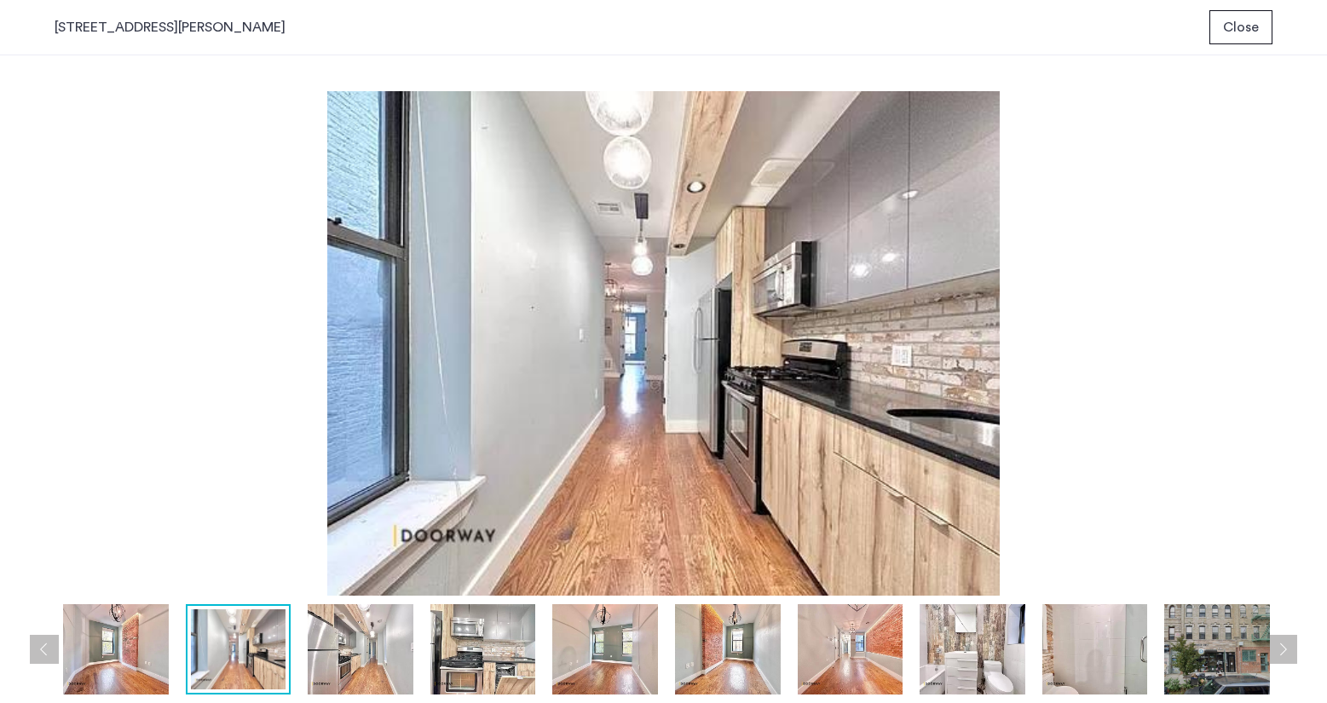
click at [1282, 649] on button "Next apartment" at bounding box center [1282, 649] width 29 height 29
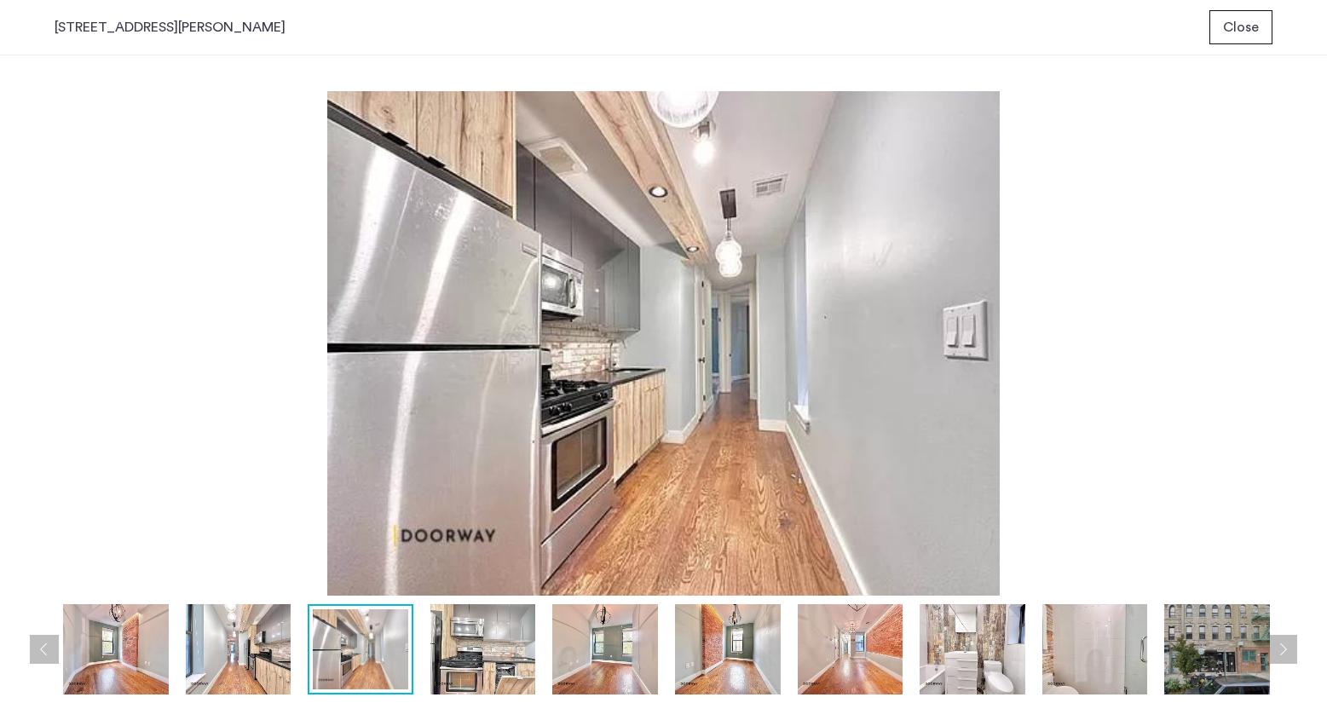
click at [1282, 649] on button "Next apartment" at bounding box center [1282, 649] width 29 height 29
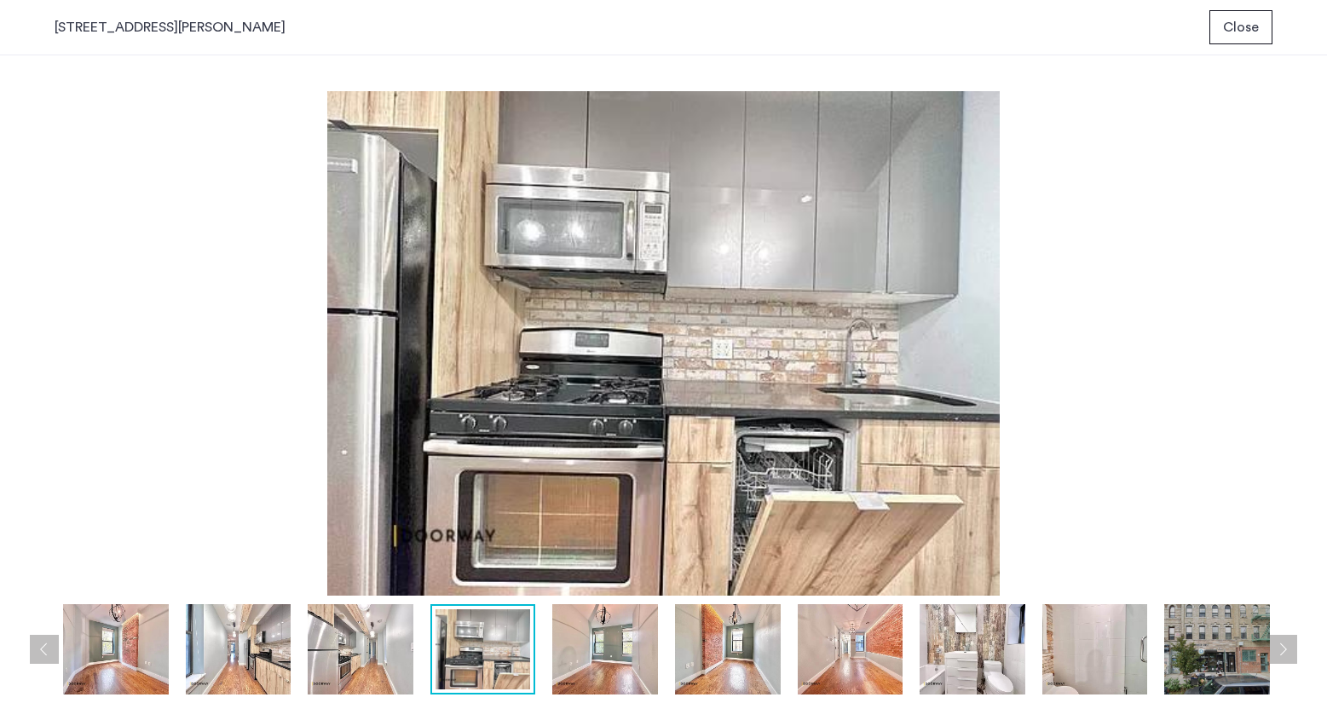
click at [1282, 649] on button "Next apartment" at bounding box center [1282, 649] width 29 height 29
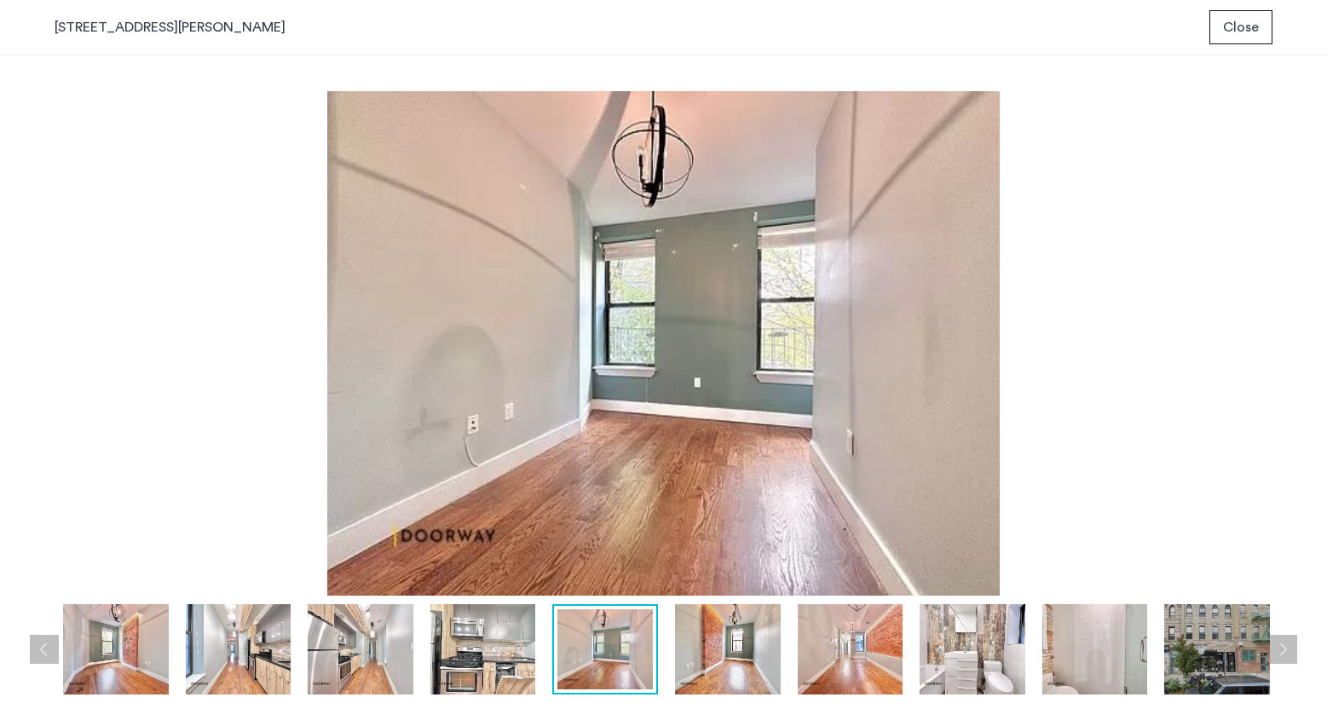
click at [1282, 649] on button "Next apartment" at bounding box center [1282, 649] width 29 height 29
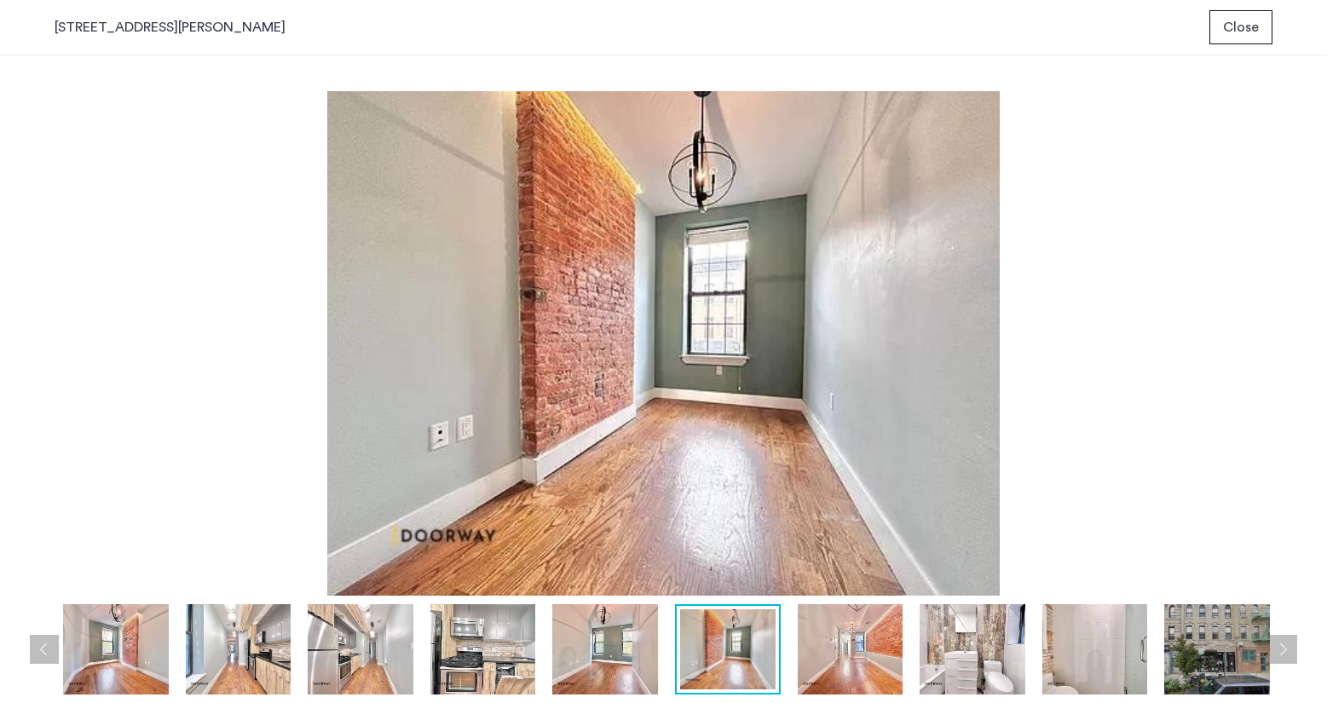
click at [1282, 649] on button "Next apartment" at bounding box center [1282, 649] width 29 height 29
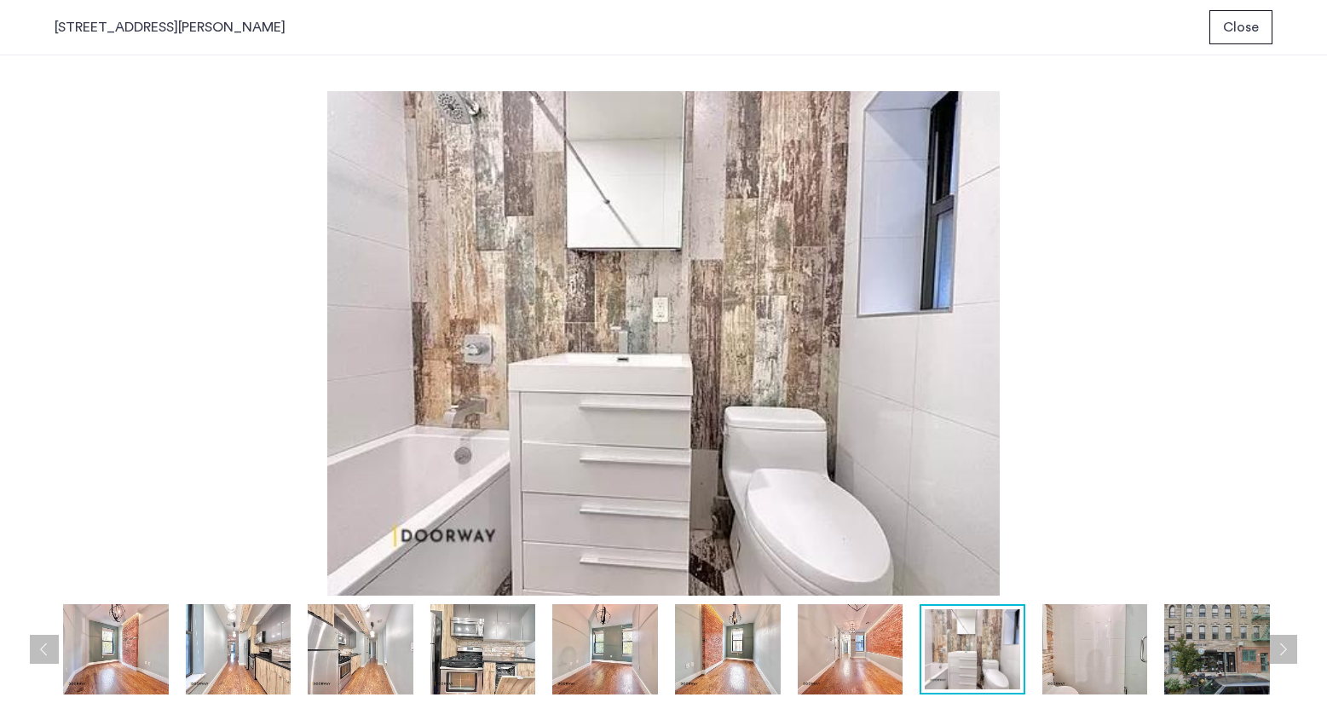
click at [1282, 649] on button "Next apartment" at bounding box center [1282, 649] width 29 height 29
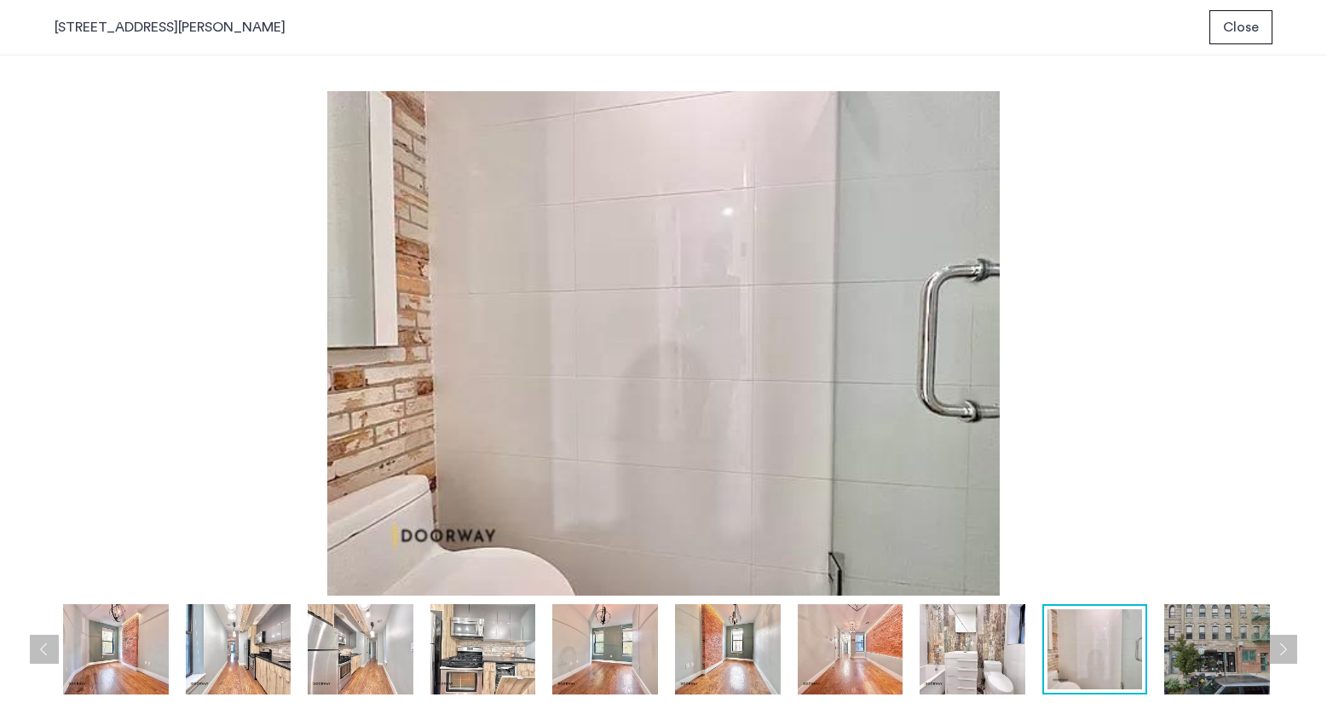
click at [1231, 35] on span "Close" at bounding box center [1241, 27] width 36 height 20
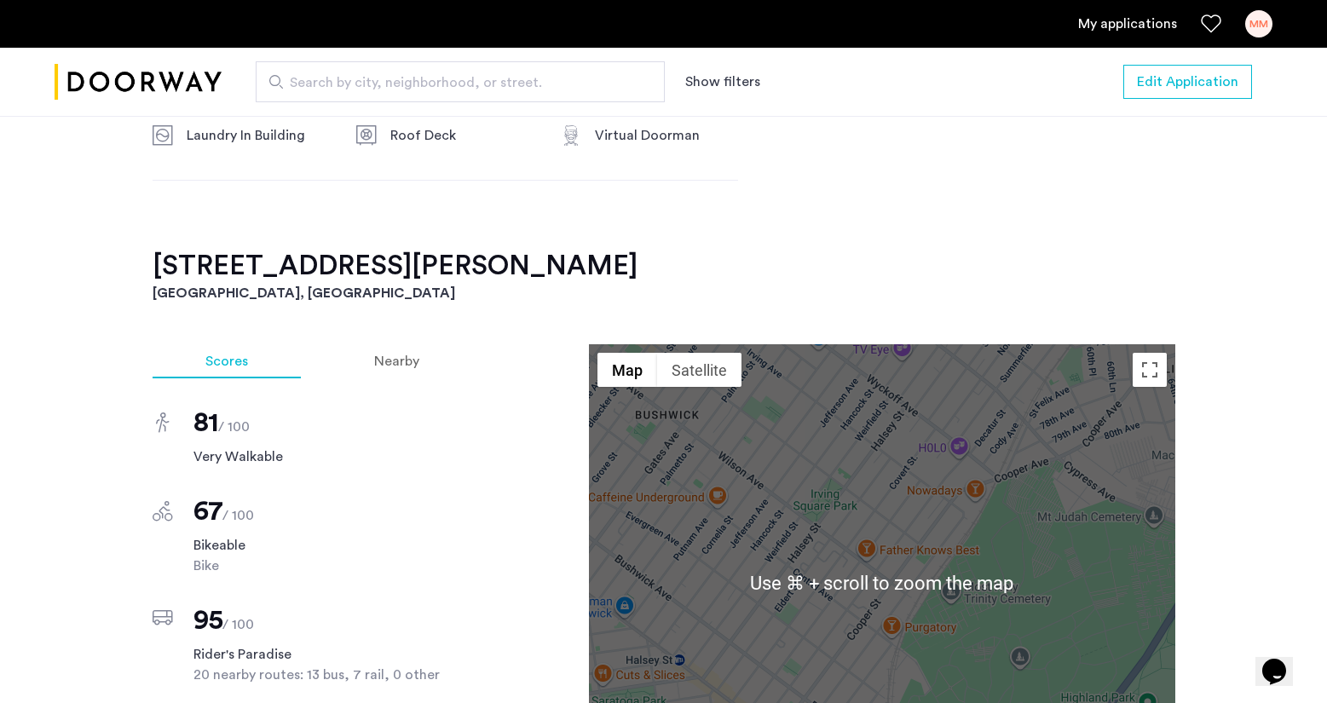
scroll to position [1684, 0]
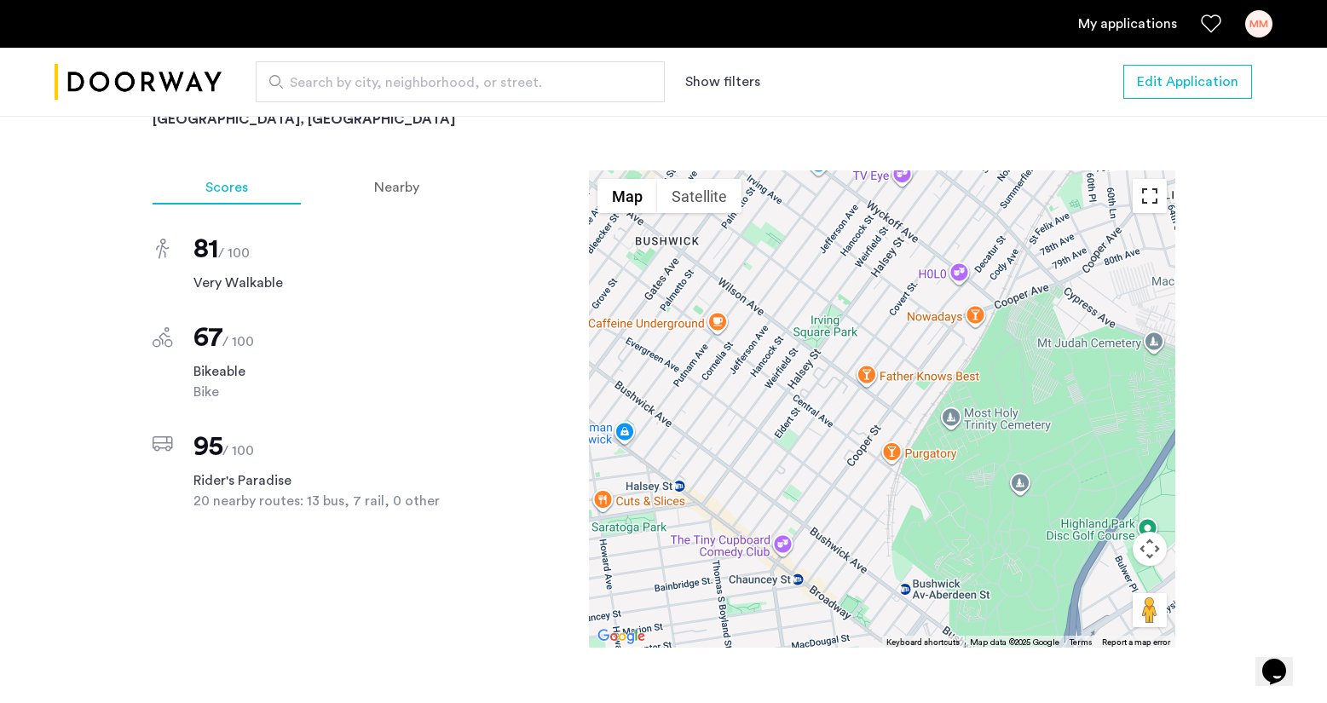
click at [1147, 179] on button "Toggle fullscreen view" at bounding box center [1150, 196] width 34 height 34
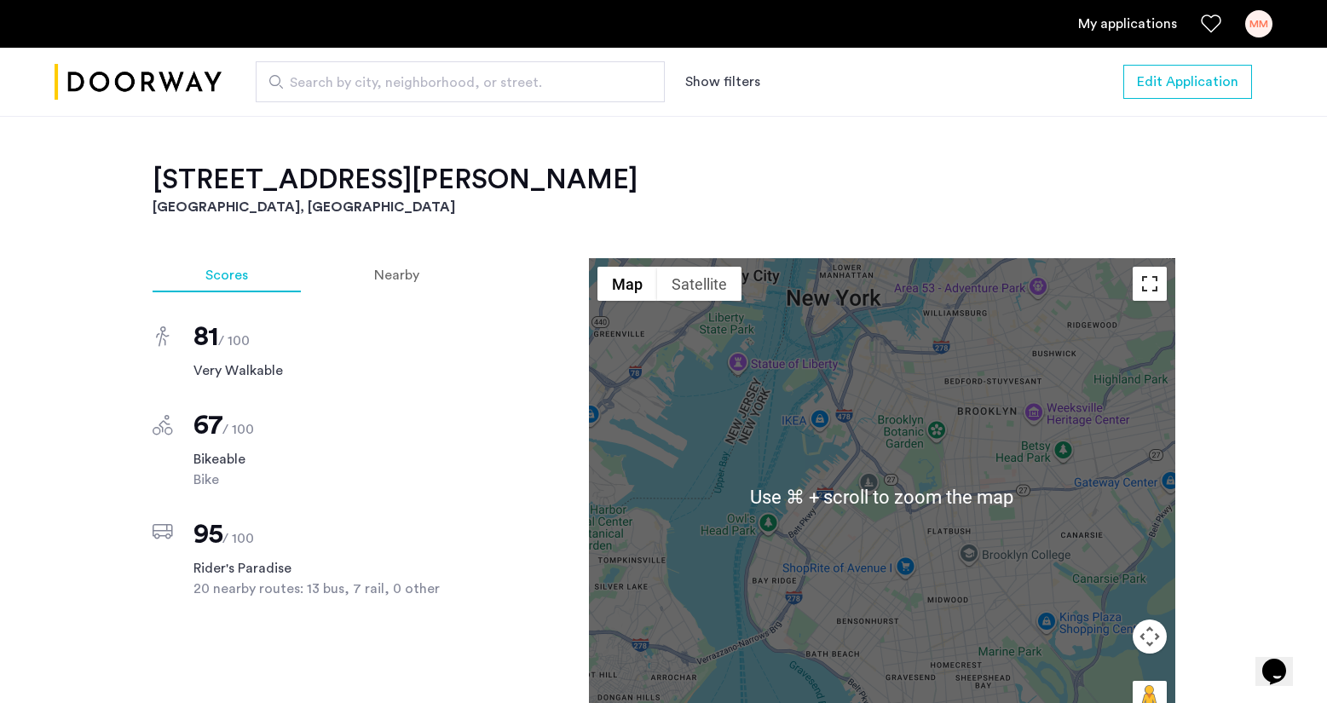
scroll to position [1597, 0]
